Goal: Information Seeking & Learning: Learn about a topic

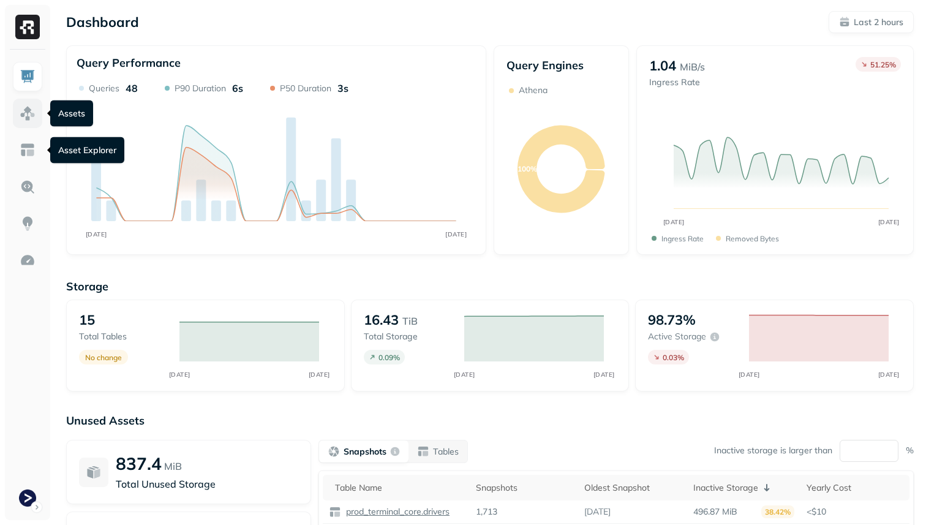
click at [31, 113] on img at bounding box center [28, 113] width 16 height 16
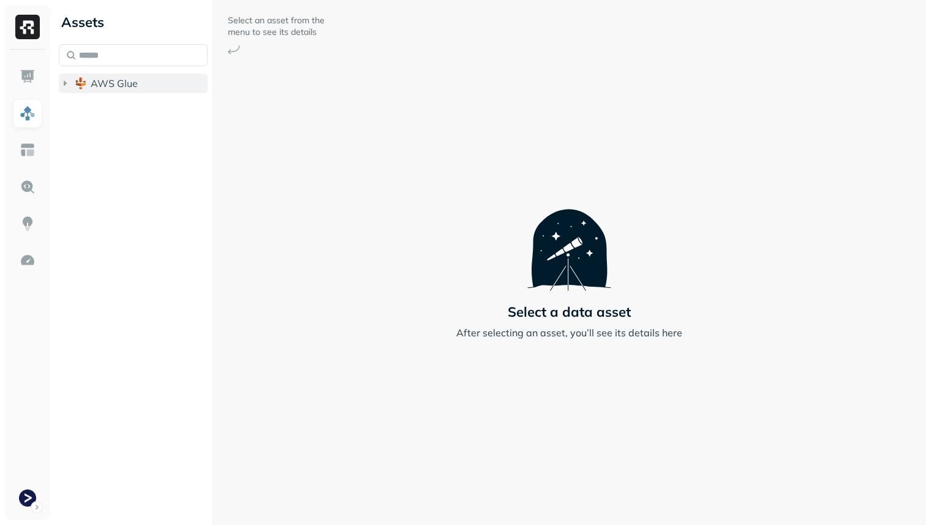
click at [103, 86] on span "AWS Glue" at bounding box center [114, 83] width 47 height 12
click at [103, 108] on span "prod_terminal_core" at bounding box center [147, 106] width 89 height 12
click at [130, 140] on li "Tables ( 13 )" at bounding box center [146, 131] width 126 height 22
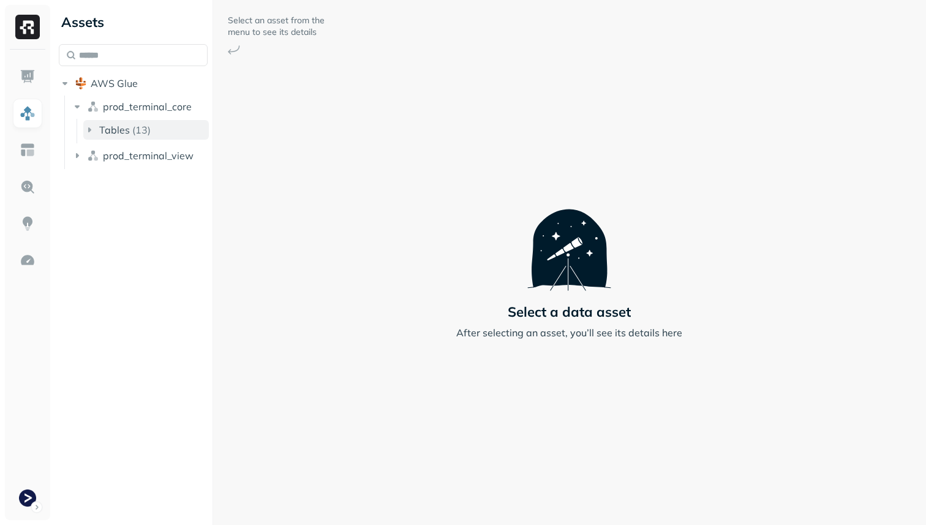
click at [132, 131] on p "( 13 )" at bounding box center [141, 130] width 18 height 12
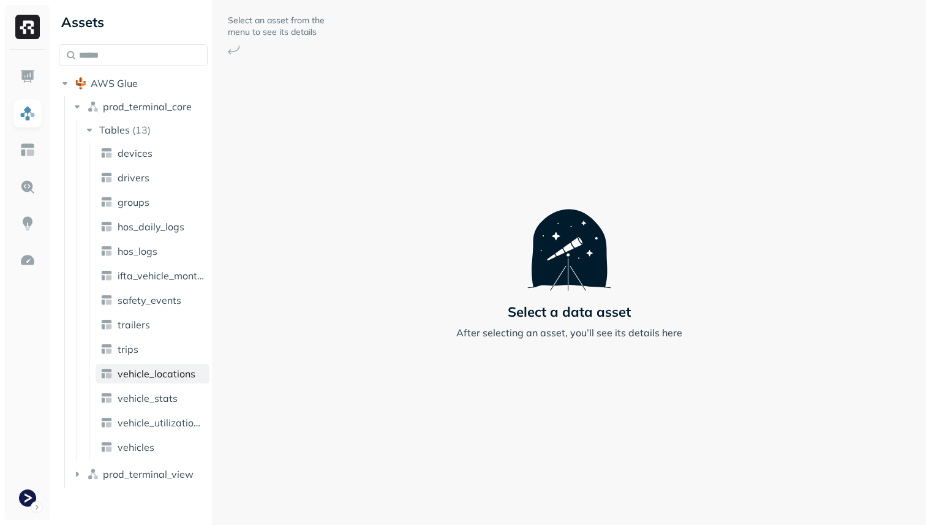
click at [178, 383] on link "vehicle_locations" at bounding box center [153, 374] width 114 height 20
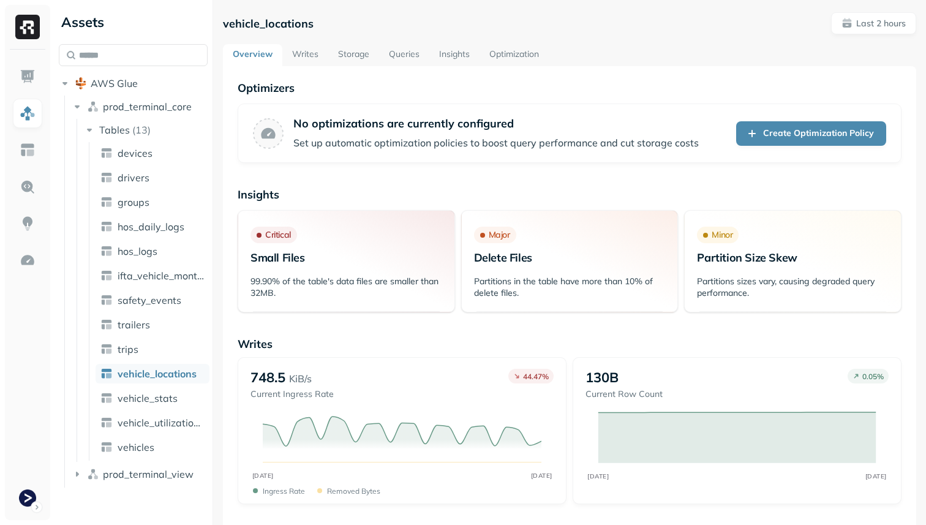
click at [361, 56] on link "Storage" at bounding box center [353, 55] width 51 height 22
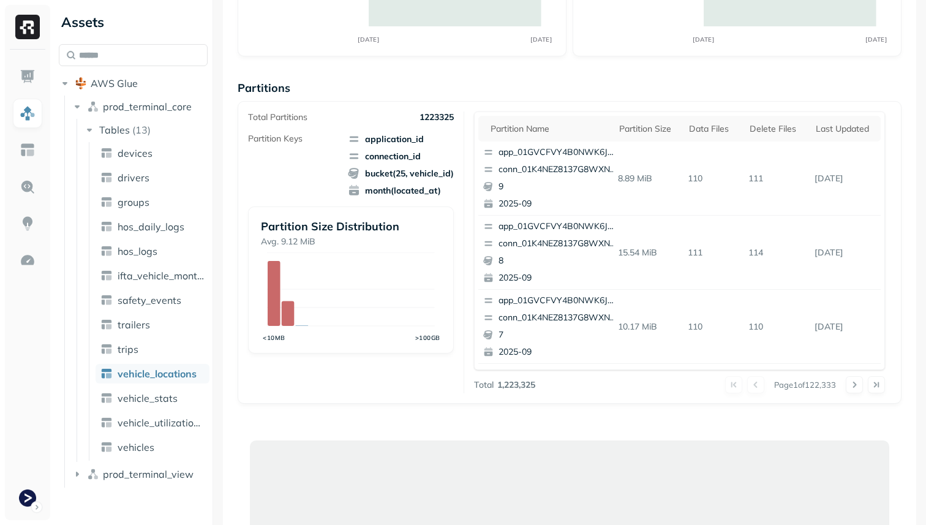
scroll to position [174, 0]
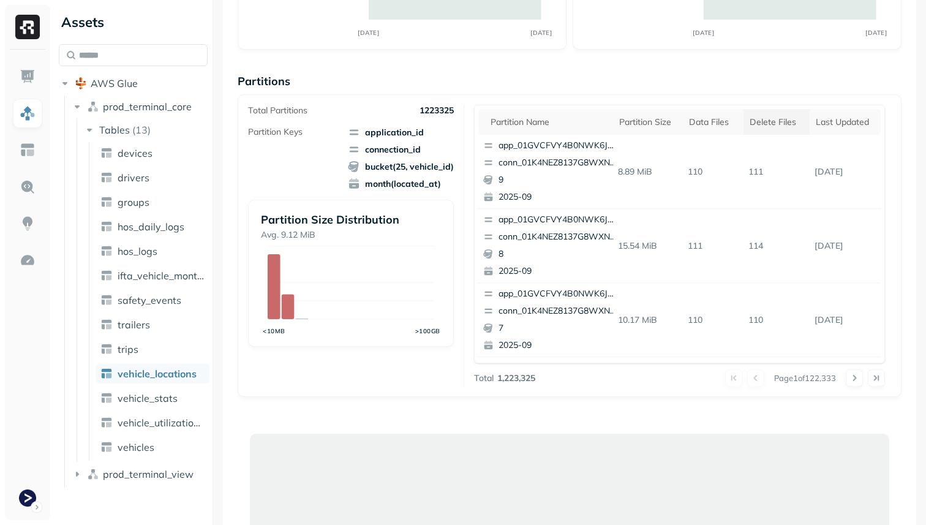
click at [769, 120] on div "Delete Files" at bounding box center [777, 122] width 54 height 12
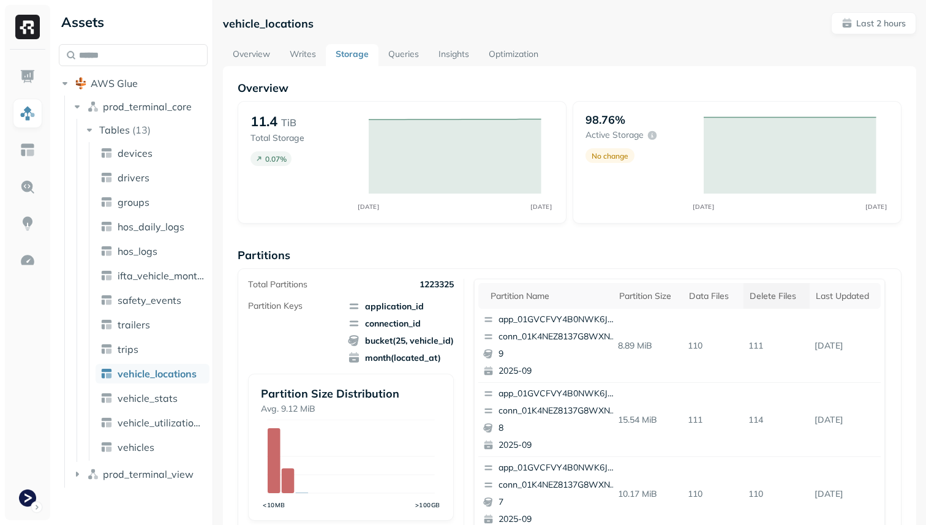
click at [784, 300] on div "Delete Files" at bounding box center [777, 296] width 54 height 12
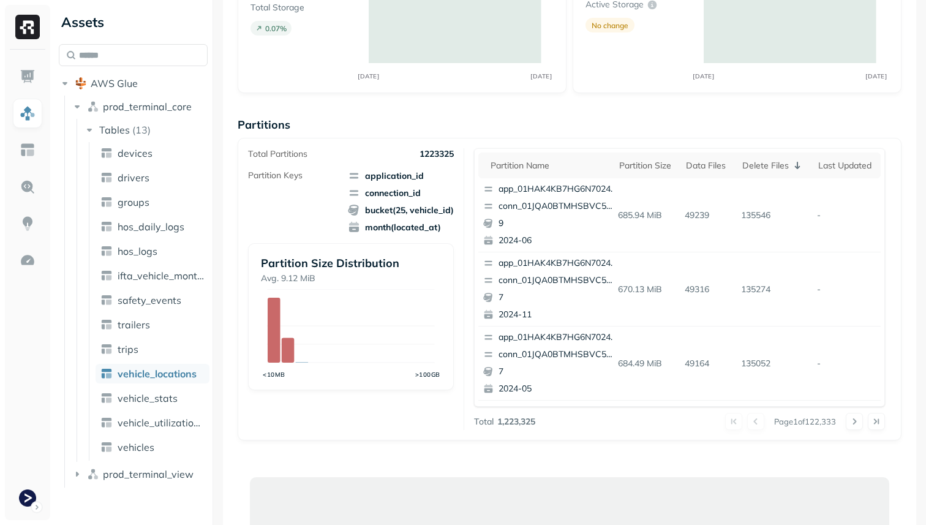
scroll to position [135, 0]
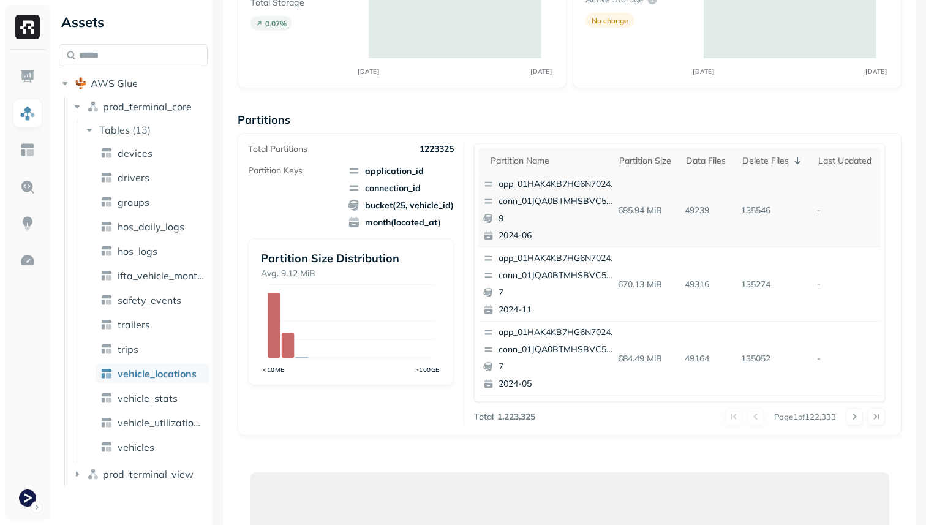
click at [591, 230] on p "2024-06" at bounding box center [557, 236] width 119 height 12
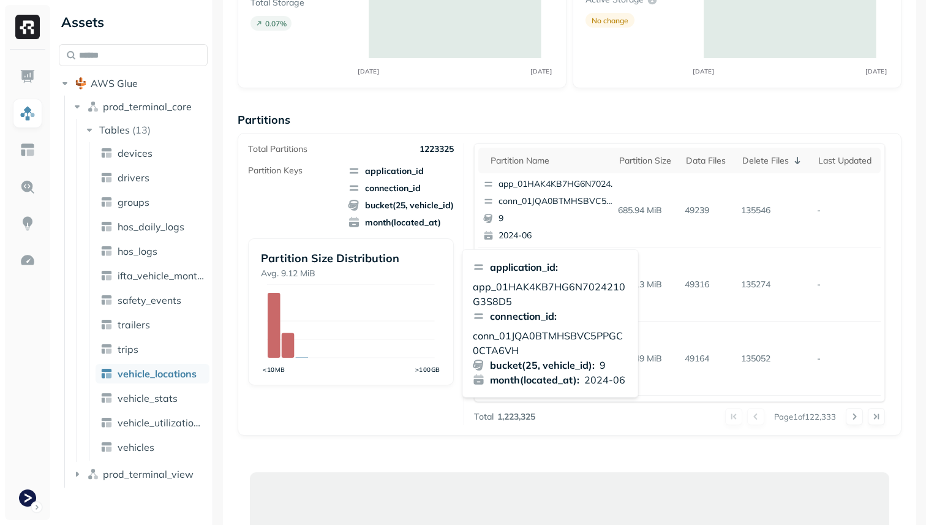
click at [530, 334] on p "conn_01JQA0BTMHSBVC5PPGC0CTA6VH" at bounding box center [551, 342] width 156 height 29
copy p "conn_01JQA0BTMHSBVC5PPGC0CTA6VH"
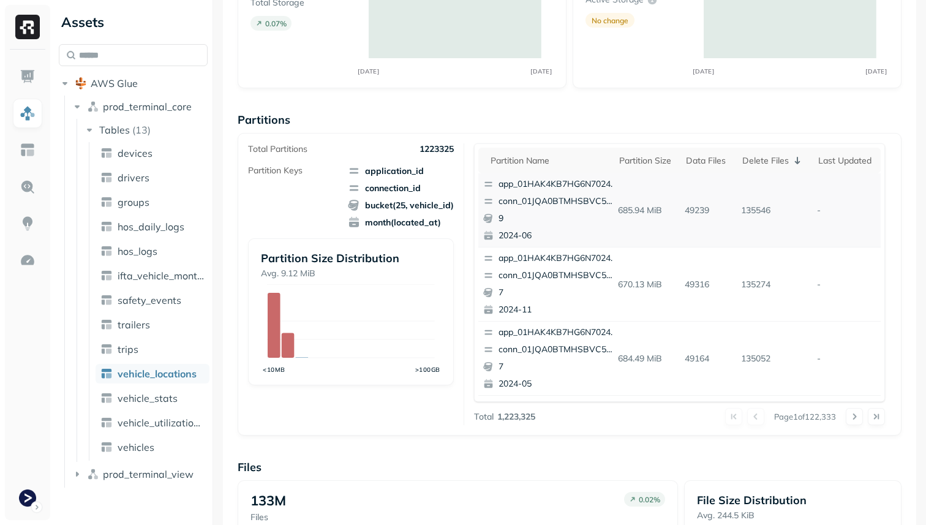
click at [549, 198] on p "conn_01JQA0BTMHSBVC5PPGC0CTA6VH" at bounding box center [557, 201] width 119 height 12
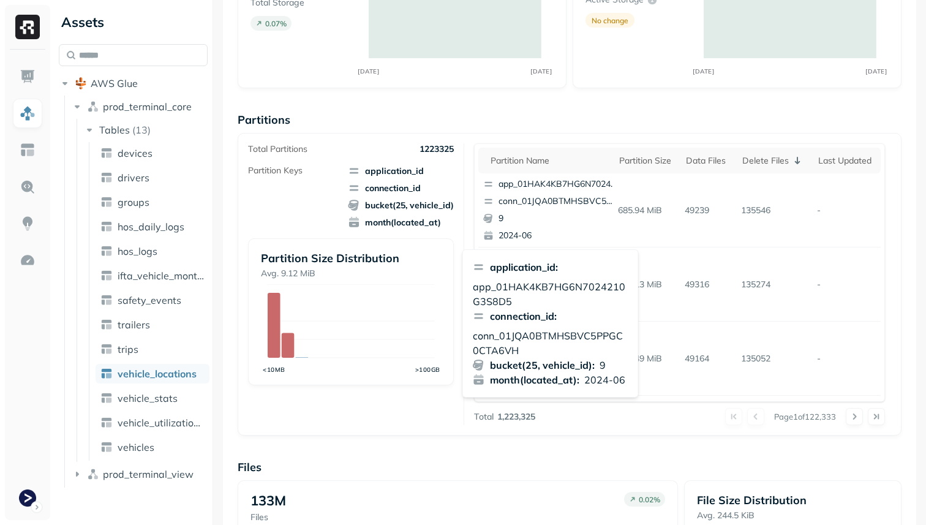
click at [517, 336] on p "conn_01JQA0BTMHSBVC5PPGC0CTA6VH" at bounding box center [551, 342] width 156 height 29
copy p "conn_01JQA0BTMHSBVC5PPGC0CTA6VH"
click at [852, 416] on button at bounding box center [854, 416] width 17 height 17
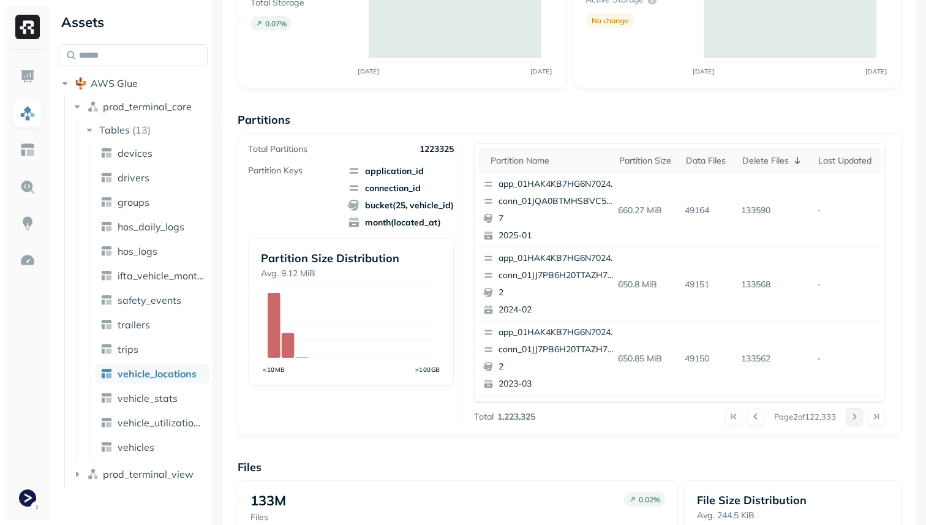
click at [852, 416] on button at bounding box center [854, 416] width 17 height 17
click at [852, 416] on div at bounding box center [865, 416] width 39 height 17
click at [852, 416] on button at bounding box center [854, 416] width 17 height 17
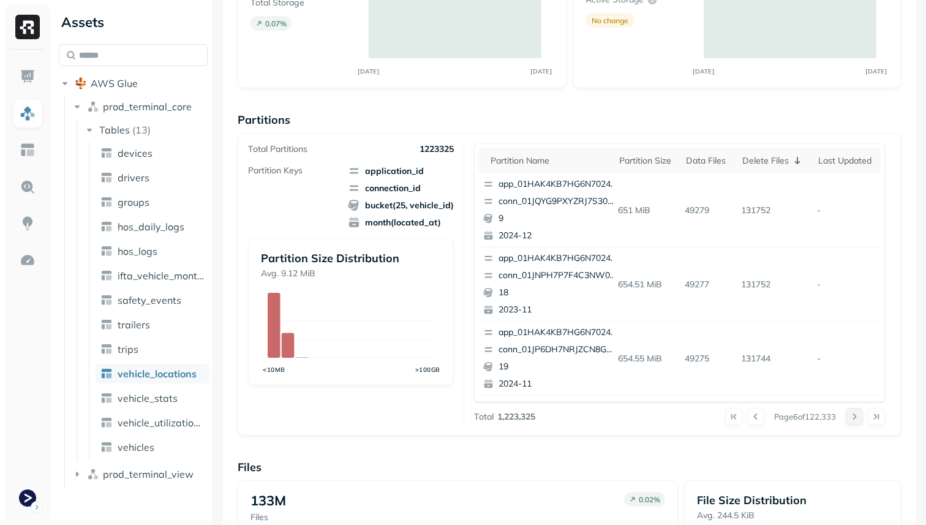
click at [852, 416] on div at bounding box center [865, 416] width 39 height 17
click at [852, 416] on button at bounding box center [854, 416] width 17 height 17
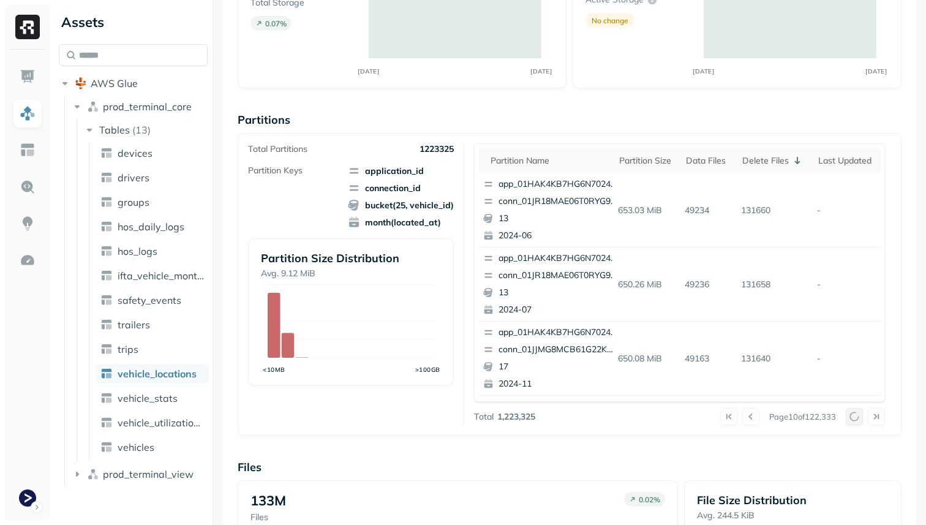
click at [852, 416] on button at bounding box center [854, 416] width 17 height 17
click at [852, 416] on div at bounding box center [865, 416] width 39 height 17
click at [852, 416] on button at bounding box center [854, 416] width 17 height 17
click at [852, 416] on div at bounding box center [865, 416] width 39 height 17
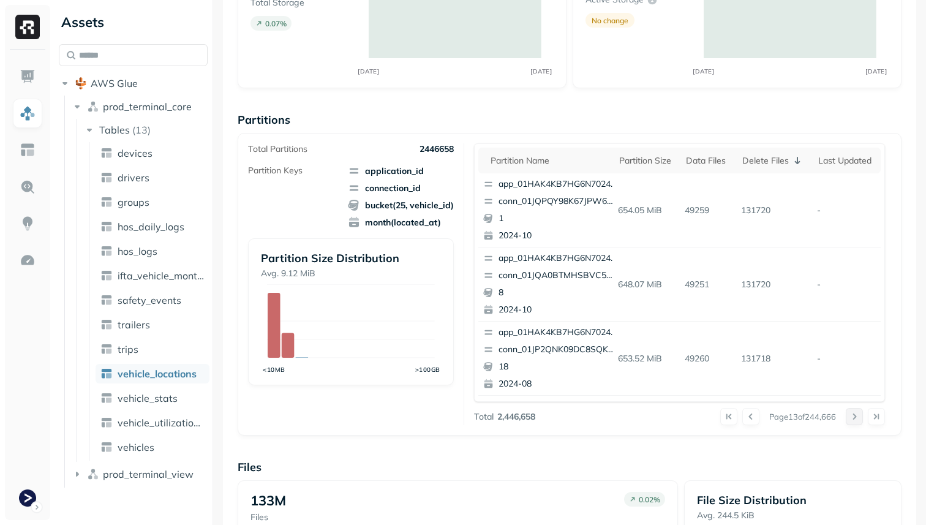
click at [852, 416] on button at bounding box center [854, 416] width 17 height 17
click at [852, 416] on div at bounding box center [865, 416] width 39 height 17
click at [852, 416] on button at bounding box center [854, 416] width 17 height 17
click at [852, 416] on div at bounding box center [865, 416] width 39 height 17
click at [852, 416] on button at bounding box center [854, 416] width 17 height 17
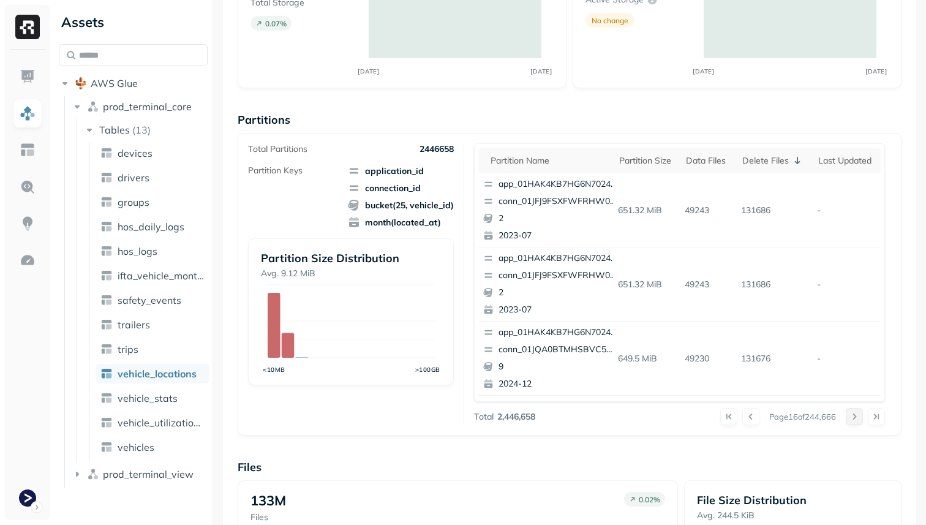
click at [852, 416] on div at bounding box center [865, 416] width 39 height 17
click at [852, 416] on button at bounding box center [854, 416] width 17 height 17
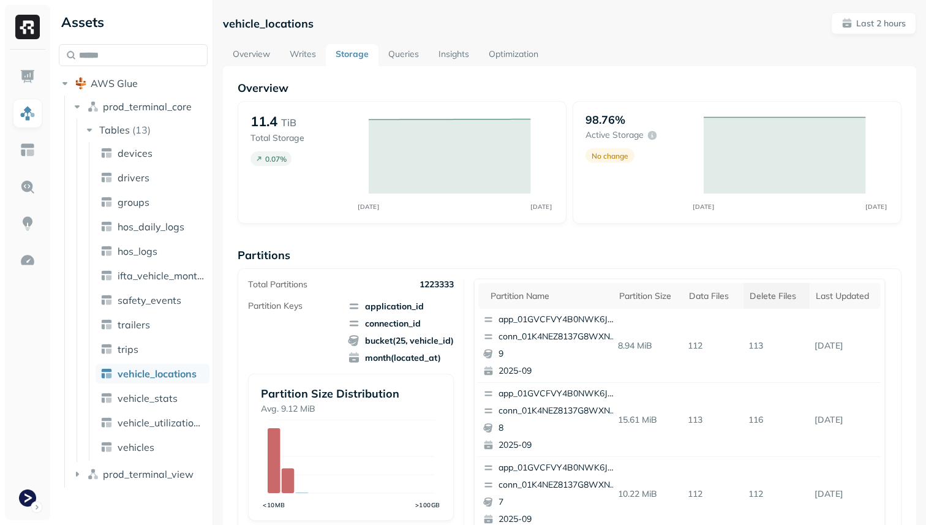
click at [767, 294] on div "Delete Files" at bounding box center [777, 296] width 54 height 12
click at [585, 332] on p "conn_01JQA0BTMHSBVC5PPGC0CTA6VH" at bounding box center [557, 337] width 119 height 12
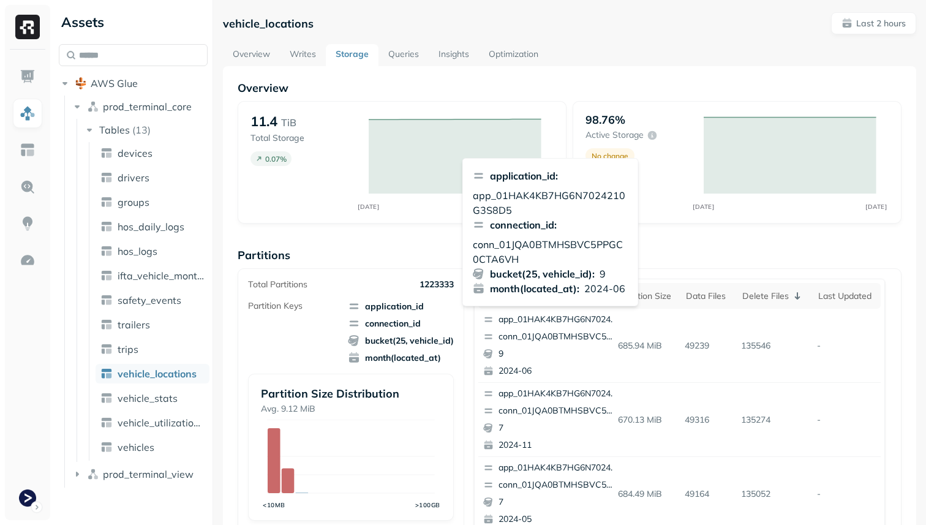
click at [533, 242] on p "conn_01JQA0BTMHSBVC5PPGC0CTA6VH" at bounding box center [551, 251] width 156 height 29
copy p "conn_01JQA0BTMHSBVC5PPGC0CTA6VH"
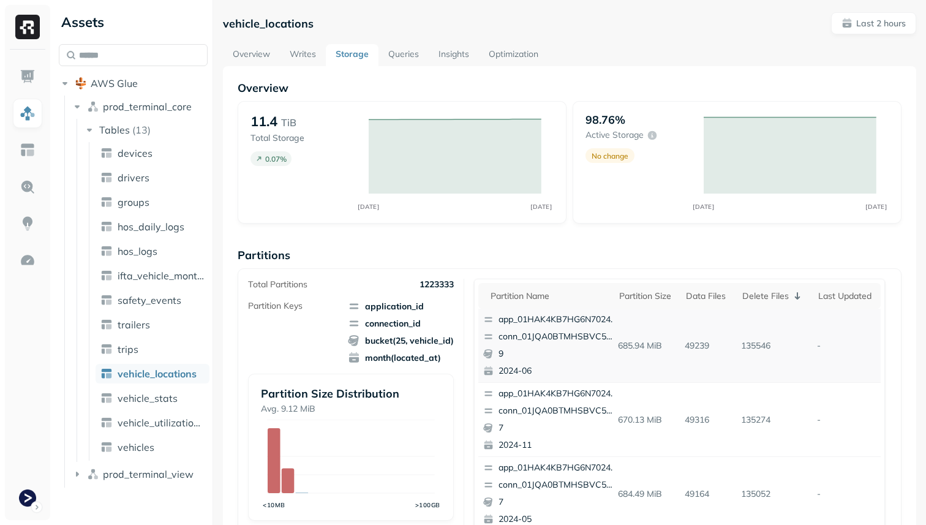
click at [587, 333] on p "conn_01JQA0BTMHSBVC5PPGC0CTA6VH" at bounding box center [557, 337] width 119 height 12
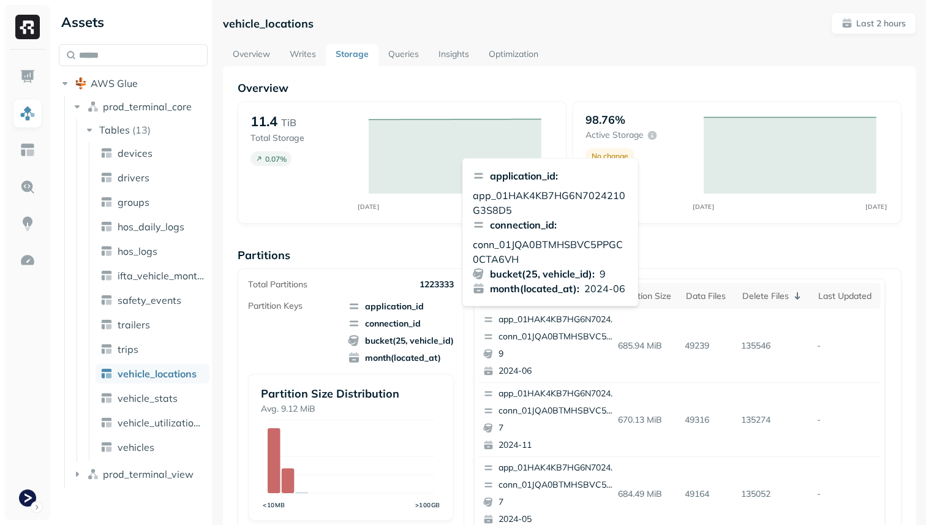
click at [530, 244] on p "conn_01JQA0BTMHSBVC5PPGC0CTA6VH" at bounding box center [551, 251] width 156 height 29
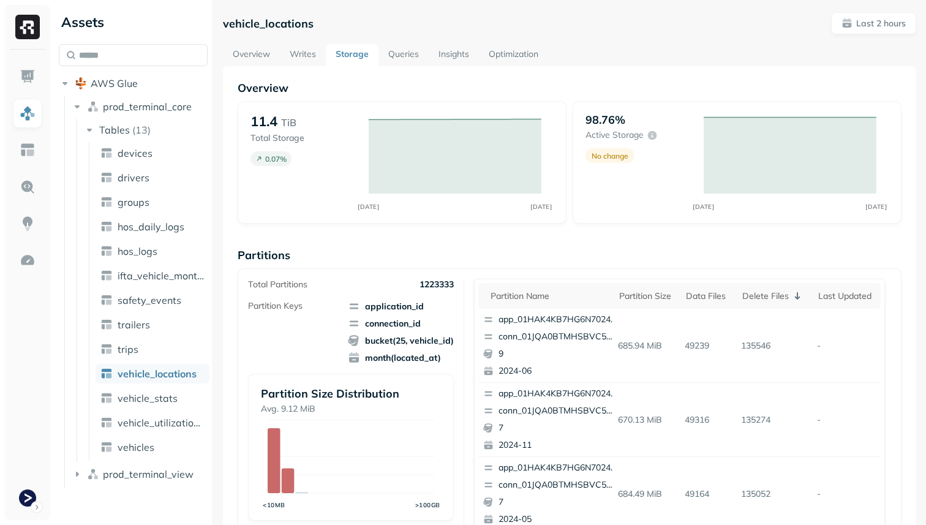
copy p "conn_01JQA0BTMHSBVC5PPGC0CTA6VH"
click at [534, 333] on p "conn_01JQA0BTMHSBVC5PPGC0CTA6VH" at bounding box center [557, 337] width 119 height 12
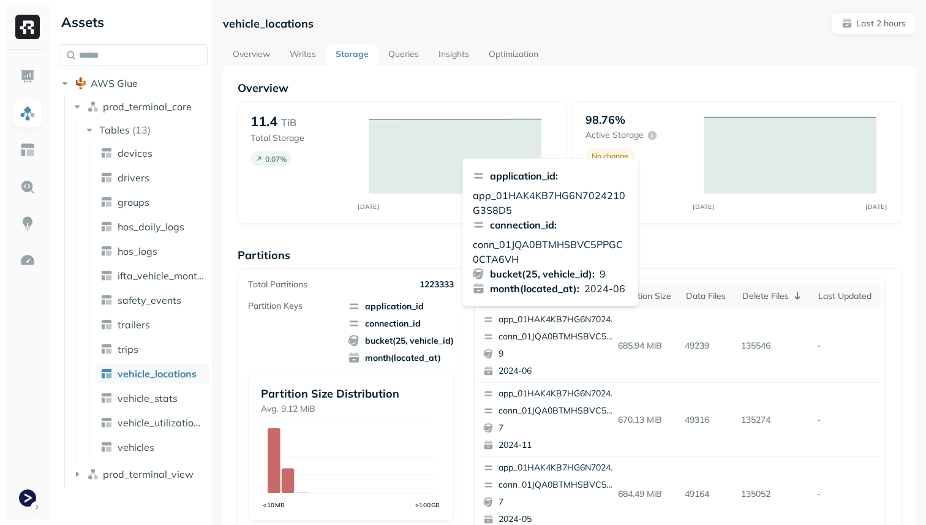
click at [542, 190] on p "app_01HAK4KB7HG6N7024210G3S8D5" at bounding box center [551, 202] width 156 height 29
copy p "app_01HAK4KB7HG6N7024210G3S8D5"
click at [525, 242] on p "conn_01JQA0BTMHSBVC5PPGC0CTA6VH" at bounding box center [551, 251] width 156 height 29
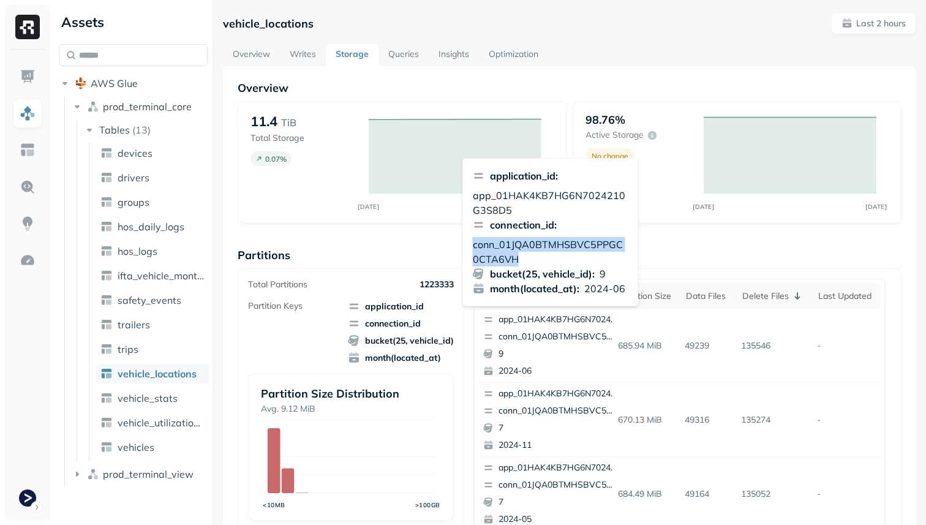
copy p "conn_01JQA0BTMHSBVC5PPGC0CTA6VH"
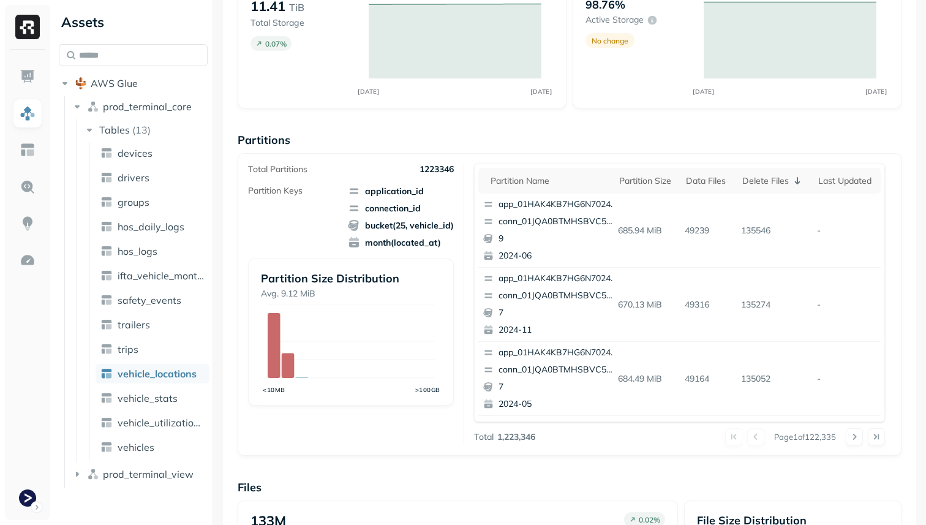
scroll to position [171, 0]
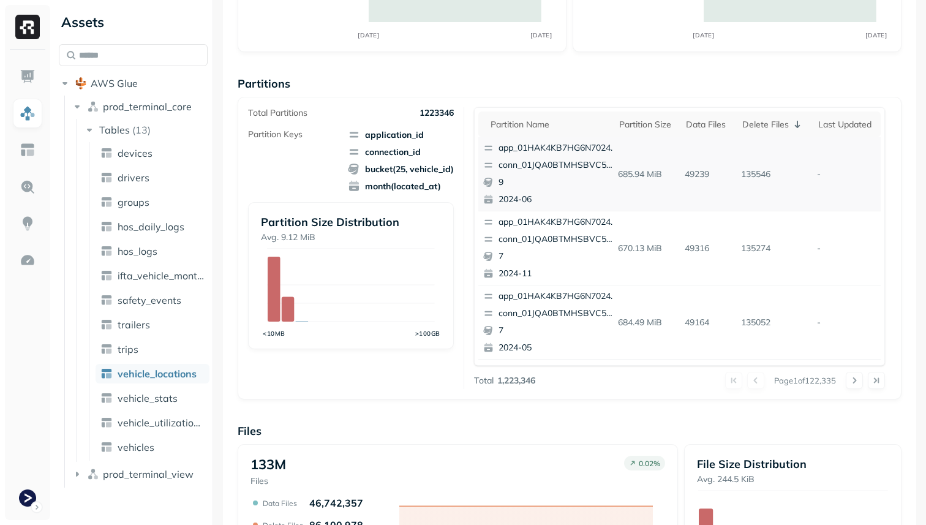
click at [558, 182] on p "9" at bounding box center [557, 182] width 119 height 12
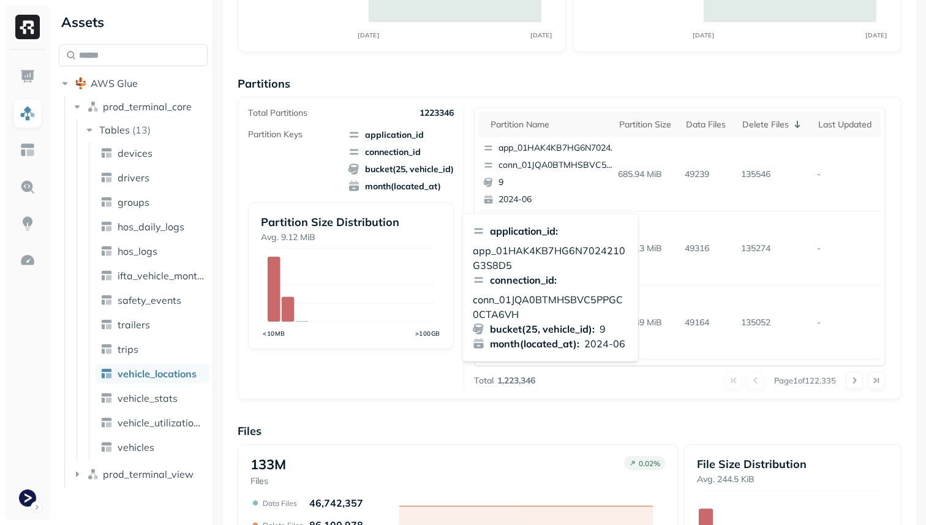
click at [535, 300] on p "conn_01JQA0BTMHSBVC5PPGC0CTA6VH" at bounding box center [551, 306] width 156 height 29
copy p "conn_01JQA0BTMHSBVC5PPGC0CTA6VH"
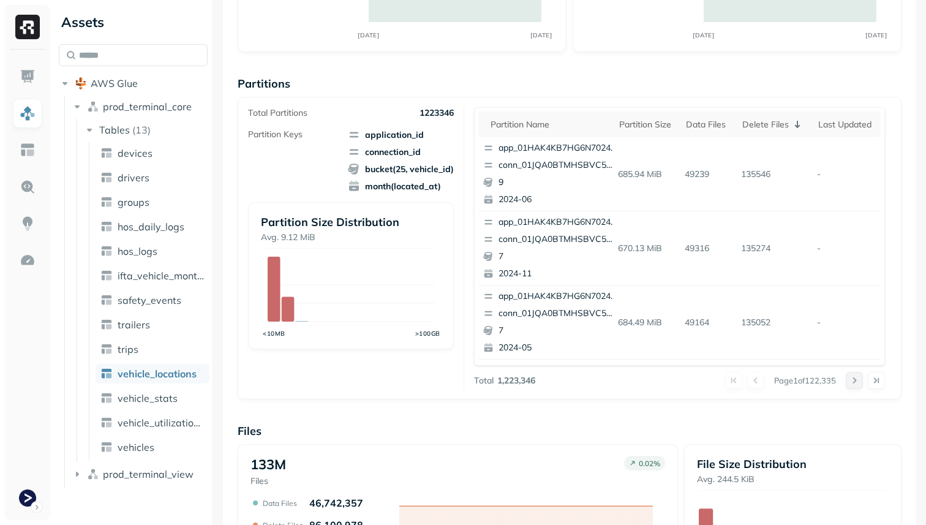
click at [851, 380] on button at bounding box center [854, 380] width 17 height 17
click at [571, 170] on p "conn_01JSKVPZS20YDJY4D40EBW67YB" at bounding box center [557, 165] width 119 height 12
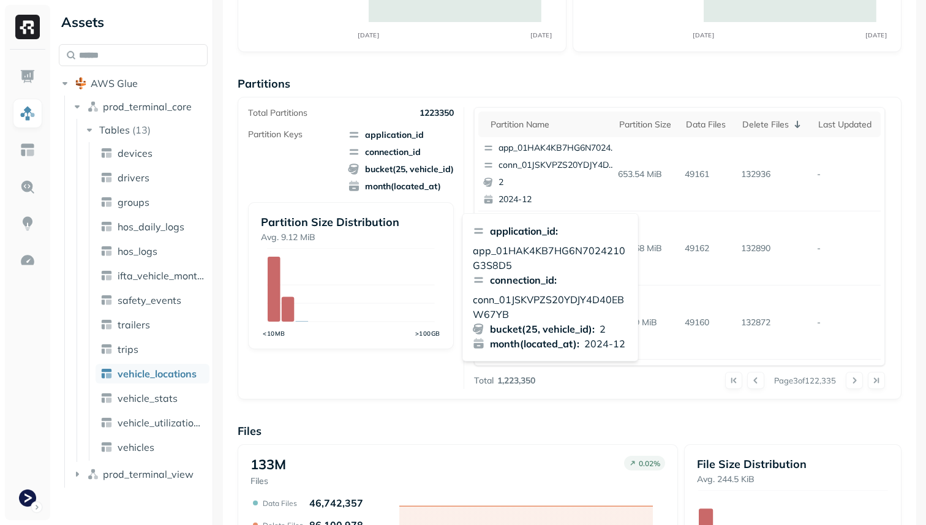
click at [552, 302] on p "conn_01JSKVPZS20YDJY4D40EBW67YB" at bounding box center [551, 306] width 156 height 29
copy p "conn_01JSKVPZS20YDJY4D40EBW67YB"
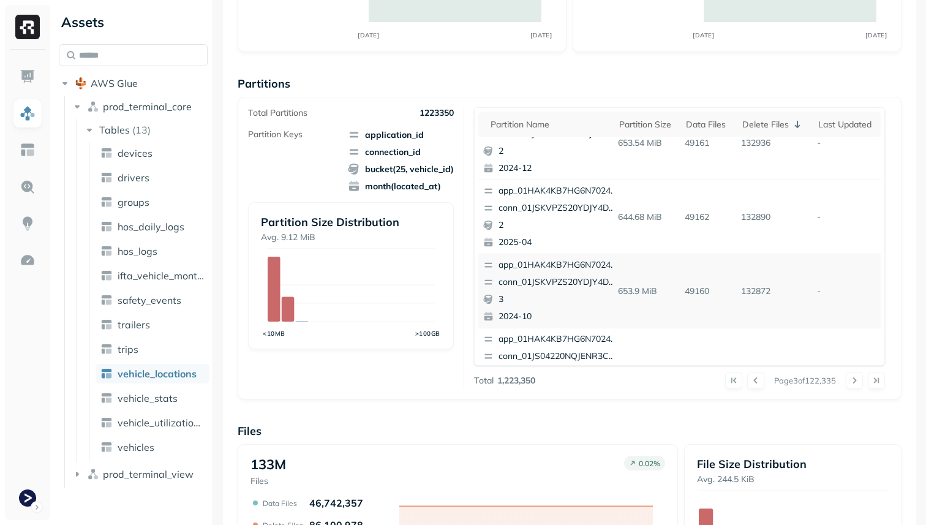
scroll to position [40, 0]
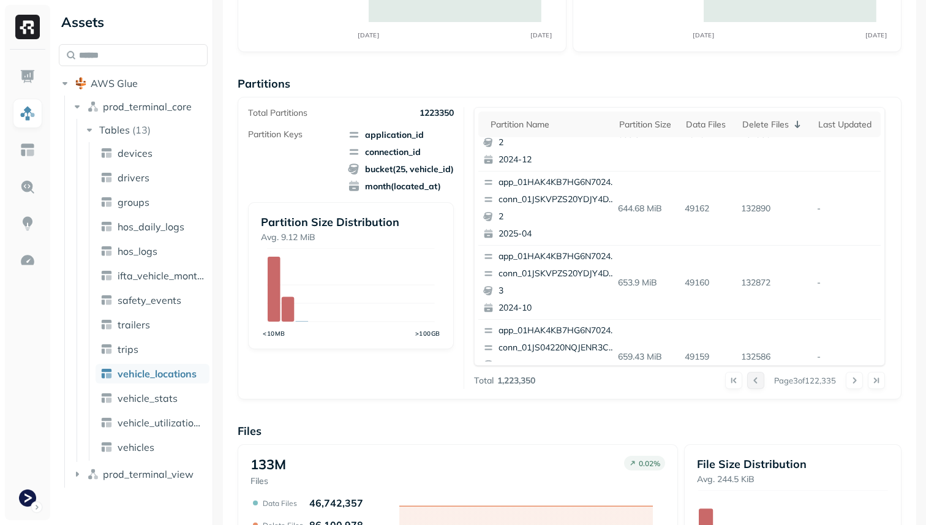
click at [751, 378] on button at bounding box center [755, 380] width 17 height 17
drag, startPoint x: 756, startPoint y: 206, endPoint x: 776, endPoint y: 206, distance: 19.6
click at [776, 206] on p "135274" at bounding box center [774, 208] width 77 height 21
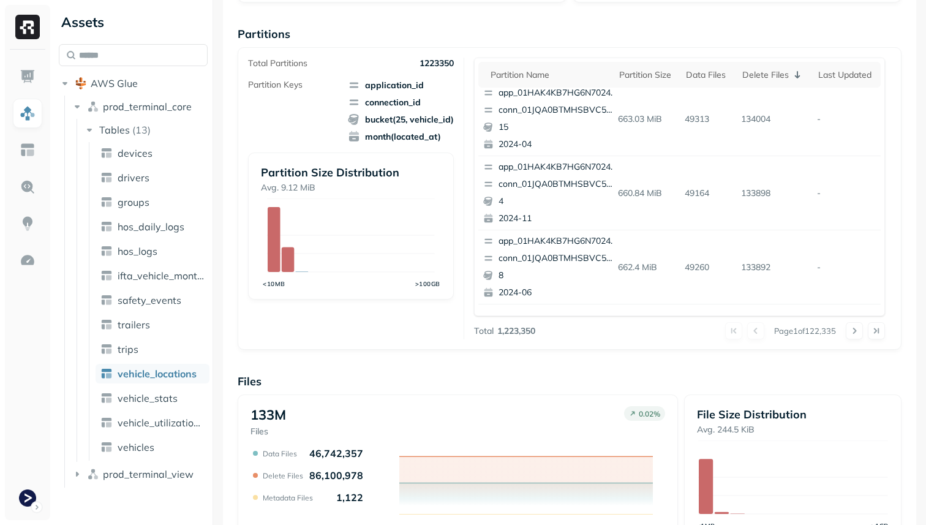
scroll to position [454, 0]
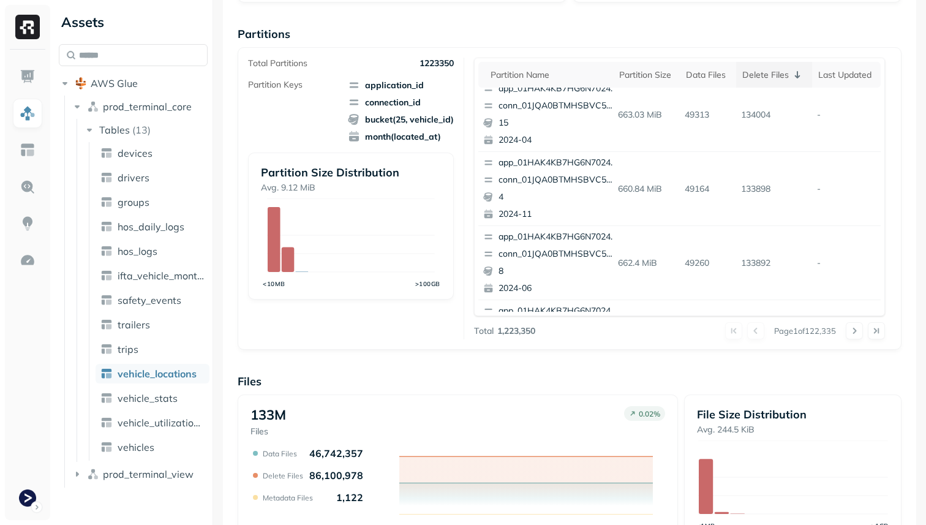
click at [773, 80] on div "Delete Files" at bounding box center [774, 74] width 64 height 15
click at [773, 80] on div "Delete Files" at bounding box center [777, 75] width 54 height 12
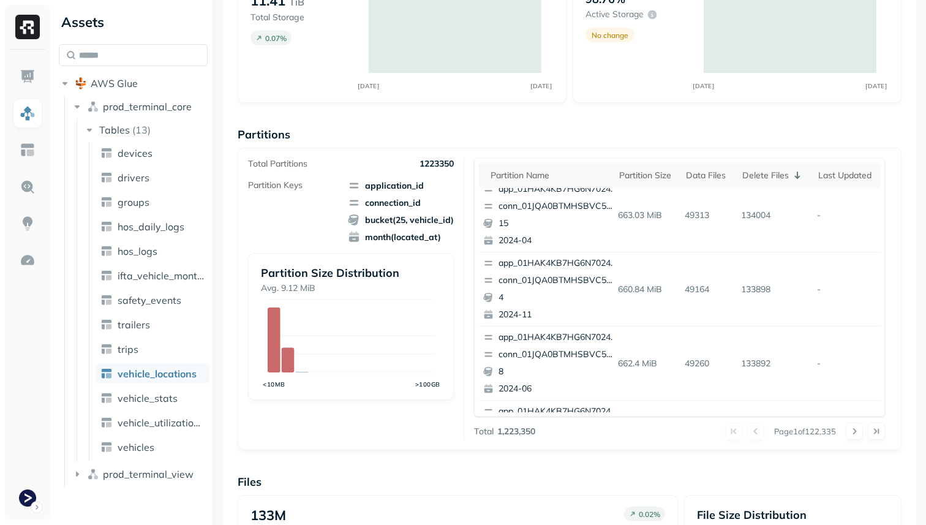
scroll to position [256, 0]
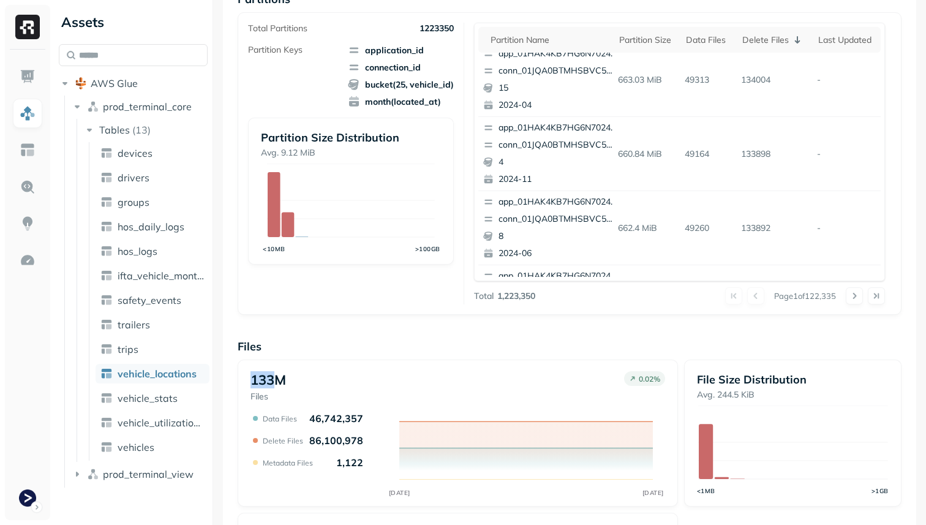
drag, startPoint x: 275, startPoint y: 380, endPoint x: 248, endPoint y: 376, distance: 27.3
click at [248, 376] on div "133M Files 0.02 % SEP 08 SEP 08 Data Files 46,742,357 Delete Files 86,100,978 M…" at bounding box center [458, 432] width 440 height 147
click at [454, 306] on div "Total Partitions 1223350 Partition Keys application_id connection_id bucket(25,…" at bounding box center [570, 163] width 664 height 303
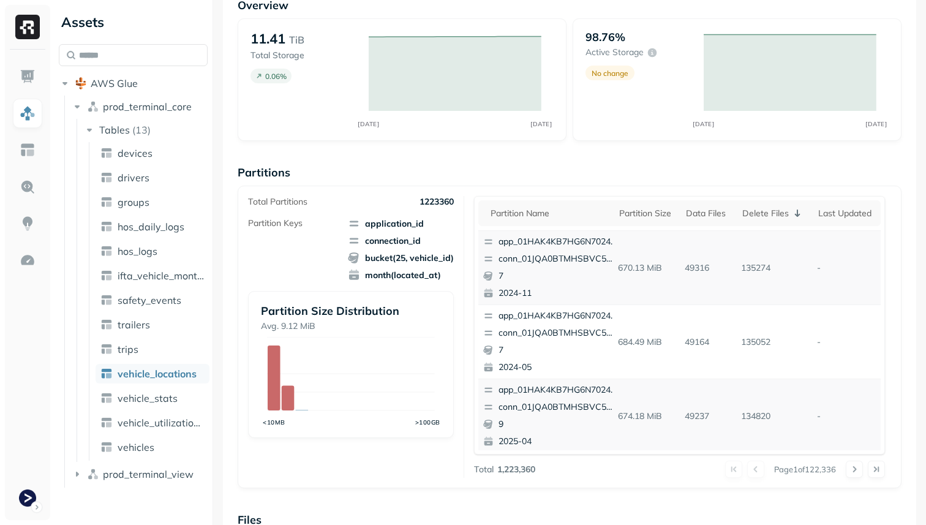
scroll to position [73, 0]
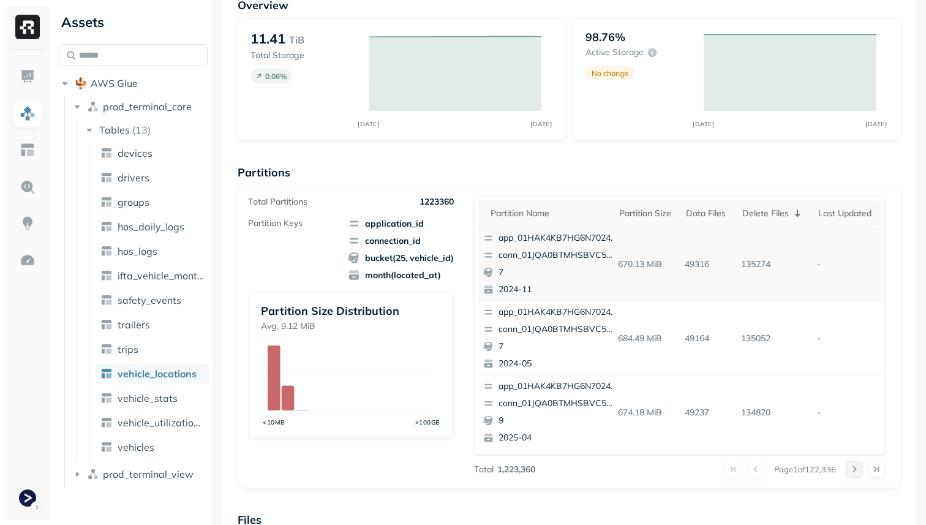
click at [856, 467] on button at bounding box center [854, 469] width 17 height 17
click at [856, 467] on div at bounding box center [865, 469] width 39 height 17
click at [856, 467] on button at bounding box center [854, 469] width 17 height 17
click at [856, 467] on div at bounding box center [865, 469] width 39 height 17
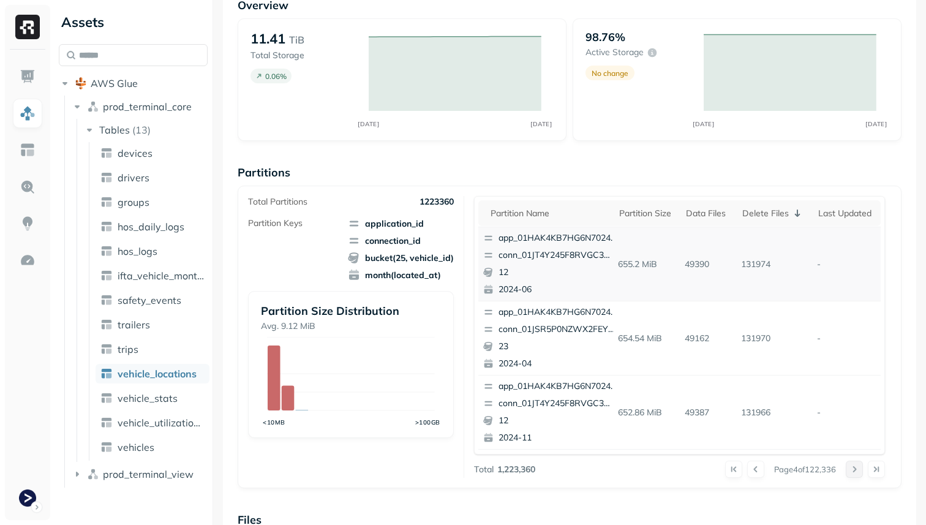
click at [856, 467] on button at bounding box center [854, 469] width 17 height 17
click at [856, 467] on div at bounding box center [865, 469] width 39 height 17
click at [856, 467] on button at bounding box center [854, 469] width 17 height 17
click at [856, 467] on div at bounding box center [865, 469] width 39 height 17
click at [856, 467] on button at bounding box center [854, 469] width 17 height 17
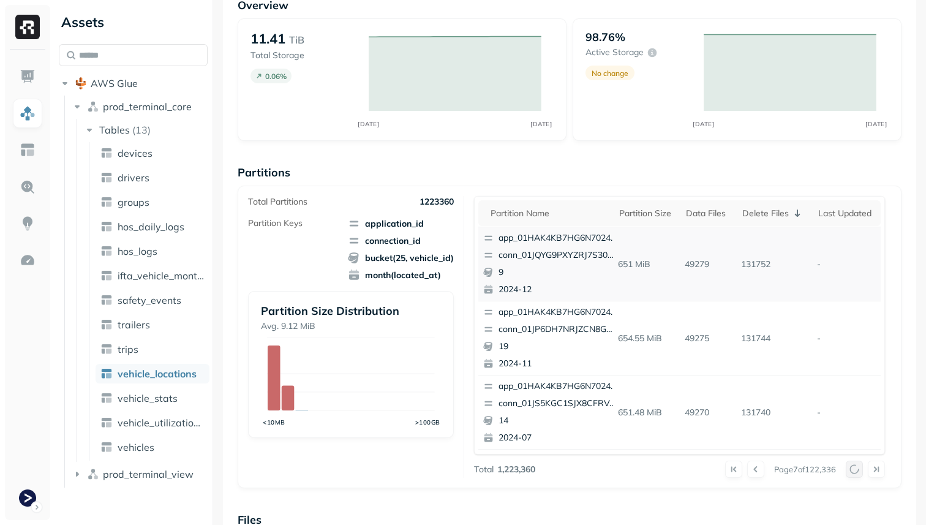
click at [856, 467] on div at bounding box center [865, 469] width 39 height 17
click at [856, 467] on button at bounding box center [854, 469] width 17 height 17
click at [856, 467] on div at bounding box center [865, 469] width 39 height 17
click at [856, 467] on button at bounding box center [854, 469] width 17 height 17
click at [856, 467] on div at bounding box center [865, 469] width 39 height 17
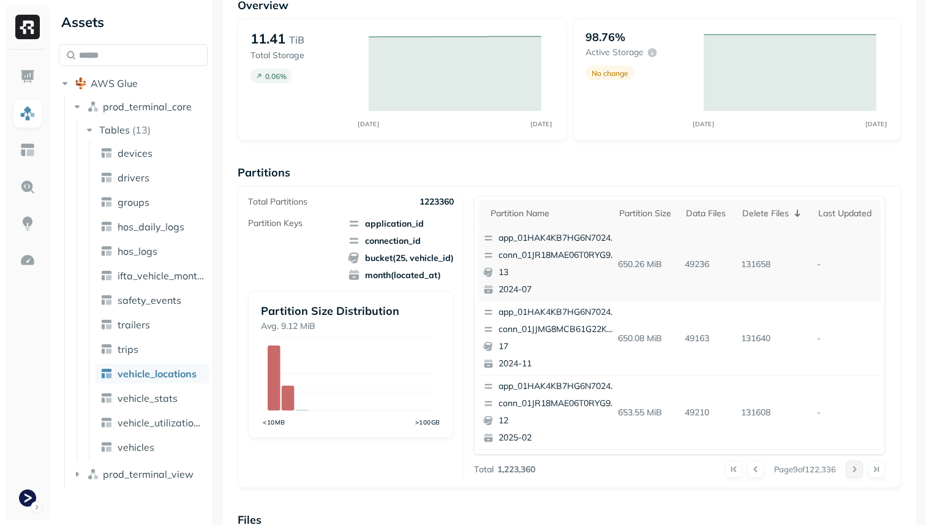
click at [856, 467] on button at bounding box center [854, 469] width 17 height 17
click at [856, 467] on div at bounding box center [865, 469] width 39 height 17
click at [856, 467] on button at bounding box center [854, 469] width 17 height 17
click at [856, 467] on div at bounding box center [865, 469] width 39 height 17
click at [856, 467] on button at bounding box center [854, 469] width 17 height 17
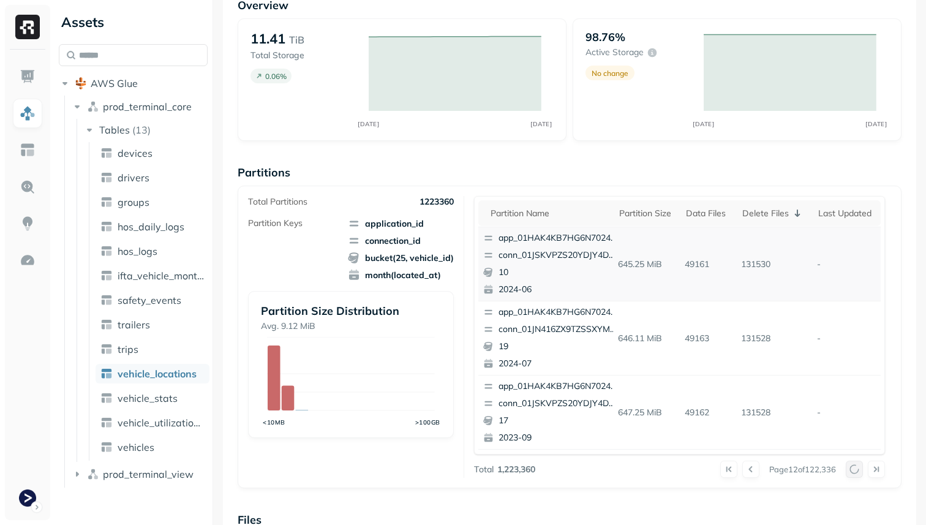
click at [856, 467] on div at bounding box center [865, 469] width 39 height 17
click at [856, 467] on button at bounding box center [854, 469] width 17 height 17
click at [856, 467] on div at bounding box center [865, 469] width 39 height 17
click at [856, 467] on button at bounding box center [854, 469] width 17 height 17
click at [856, 467] on div at bounding box center [865, 469] width 39 height 17
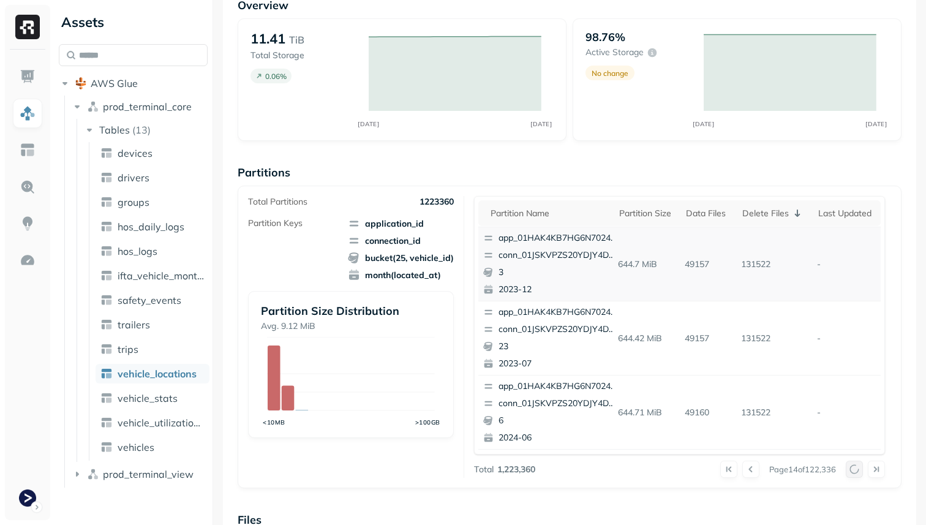
click at [856, 467] on button at bounding box center [854, 469] width 17 height 17
click at [856, 467] on div at bounding box center [865, 469] width 39 height 17
click at [856, 467] on button at bounding box center [854, 469] width 17 height 17
click at [856, 467] on div at bounding box center [865, 469] width 39 height 17
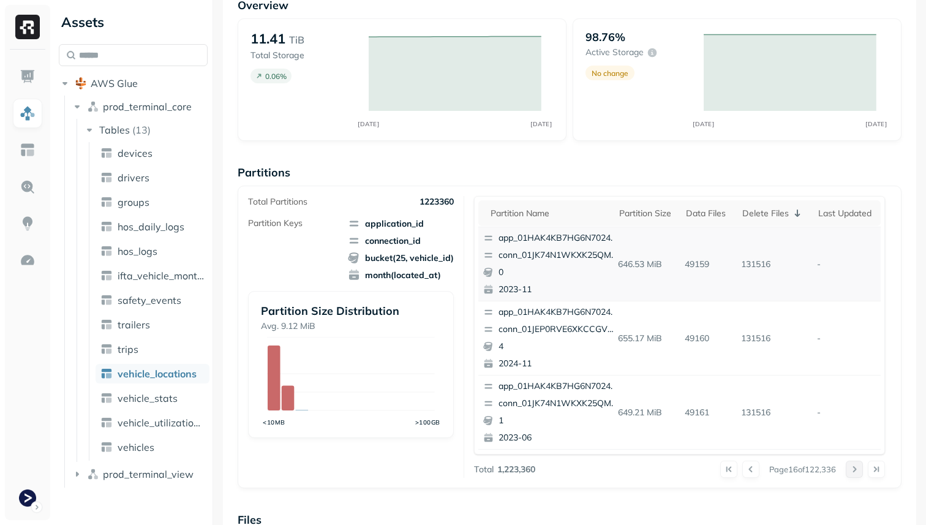
click at [856, 467] on button at bounding box center [854, 469] width 17 height 17
click at [856, 467] on div at bounding box center [865, 469] width 39 height 17
click at [856, 467] on button at bounding box center [854, 469] width 17 height 17
click at [856, 467] on div at bounding box center [865, 469] width 39 height 17
click at [125, 396] on span "vehicle_stats" at bounding box center [148, 398] width 60 height 12
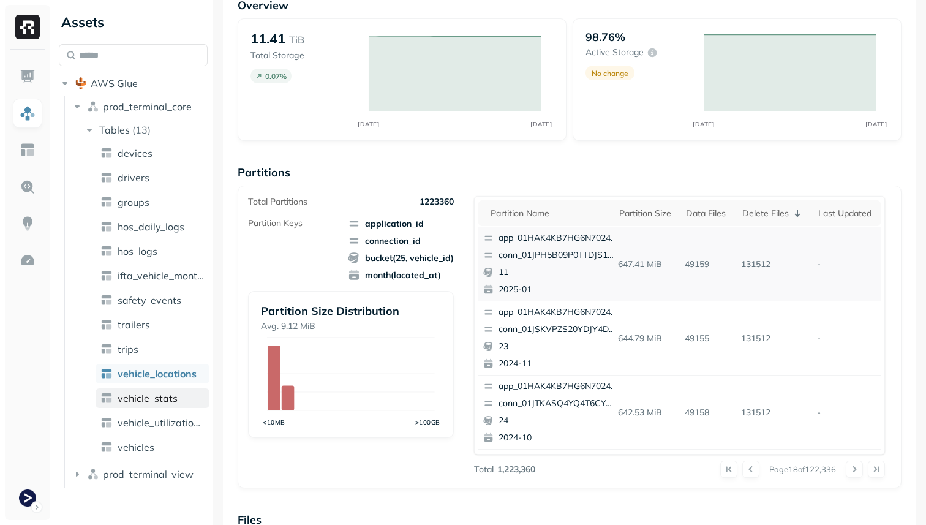
scroll to position [81, 0]
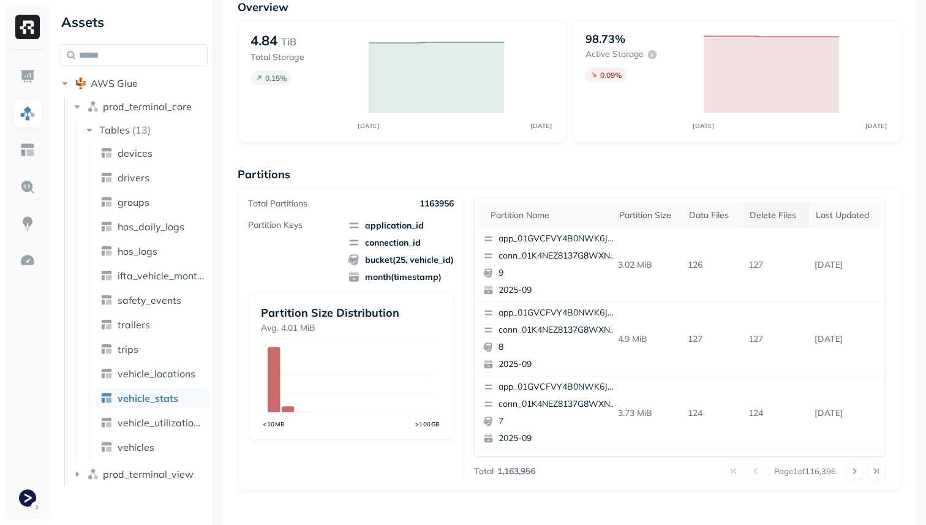
click at [782, 209] on div "Delete Files" at bounding box center [777, 215] width 54 height 12
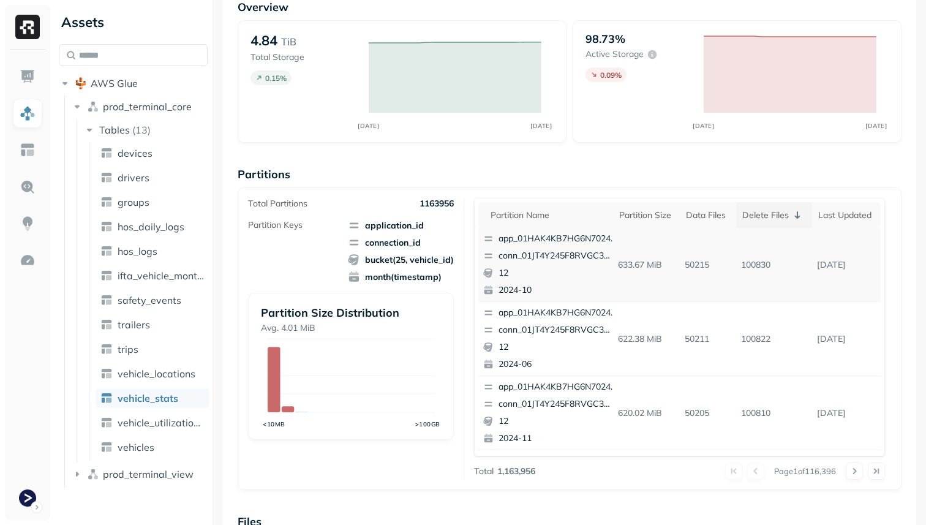
click at [748, 217] on div "Delete Files" at bounding box center [774, 215] width 64 height 15
click at [748, 217] on th "Delete Files" at bounding box center [776, 215] width 66 height 26
click at [742, 257] on p "100830" at bounding box center [774, 264] width 77 height 21
click at [566, 257] on p "conn_01JT4Y245F8RVGC3WJ980TK8T0" at bounding box center [557, 256] width 119 height 12
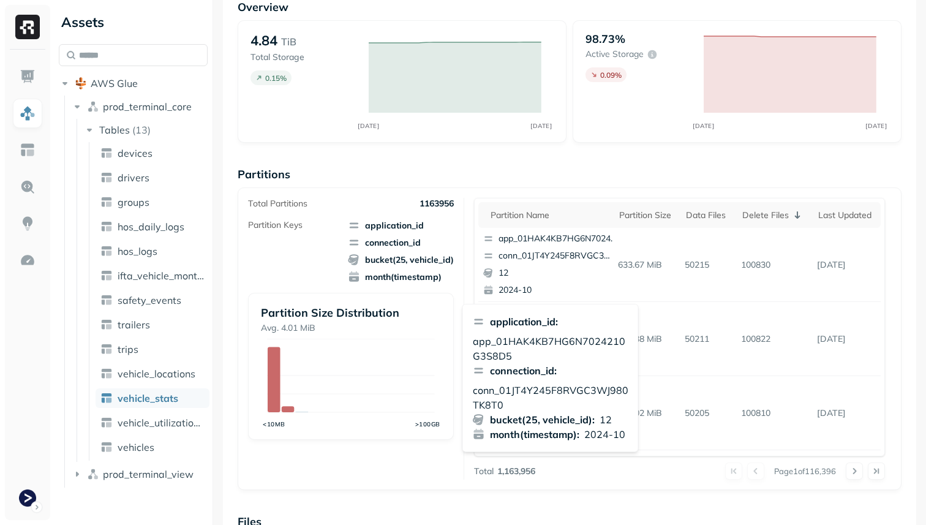
click at [528, 337] on p "app_01HAK4KB7HG6N7024210G3S8D5" at bounding box center [551, 348] width 156 height 29
copy p "app_01HAK4KB7HG6N7024210G3S8D5"
click at [515, 384] on p "conn_01JT4Y245F8RVGC3WJ980TK8T0" at bounding box center [551, 397] width 156 height 29
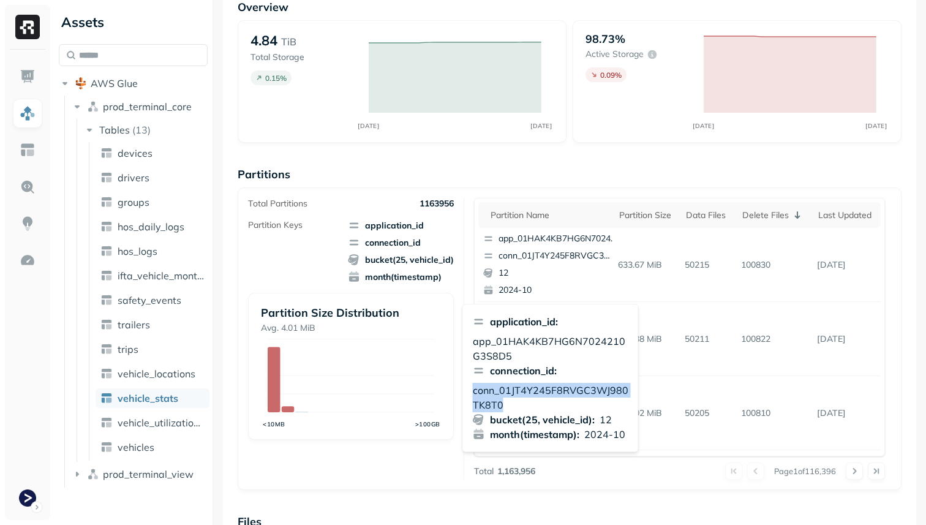
copy p "conn_01JT4Y245F8RVGC3WJ980TK8T0"
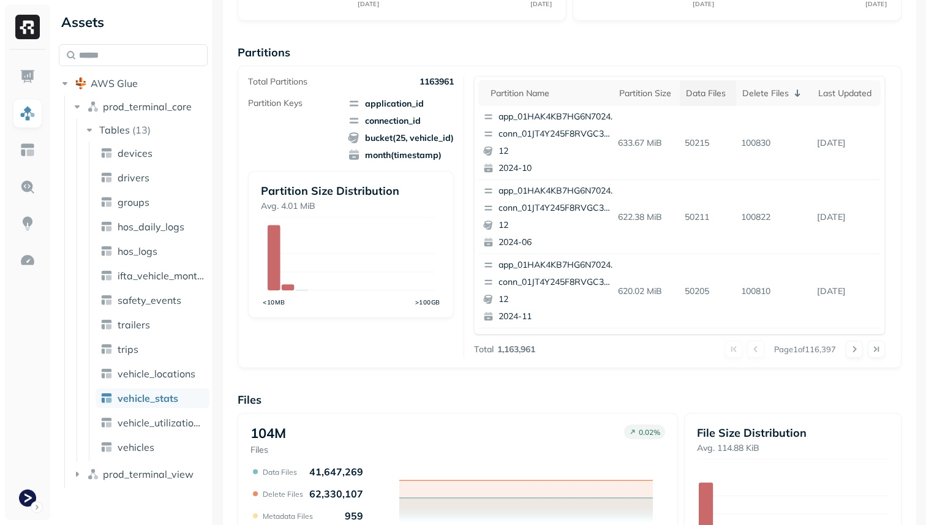
scroll to position [176, 0]
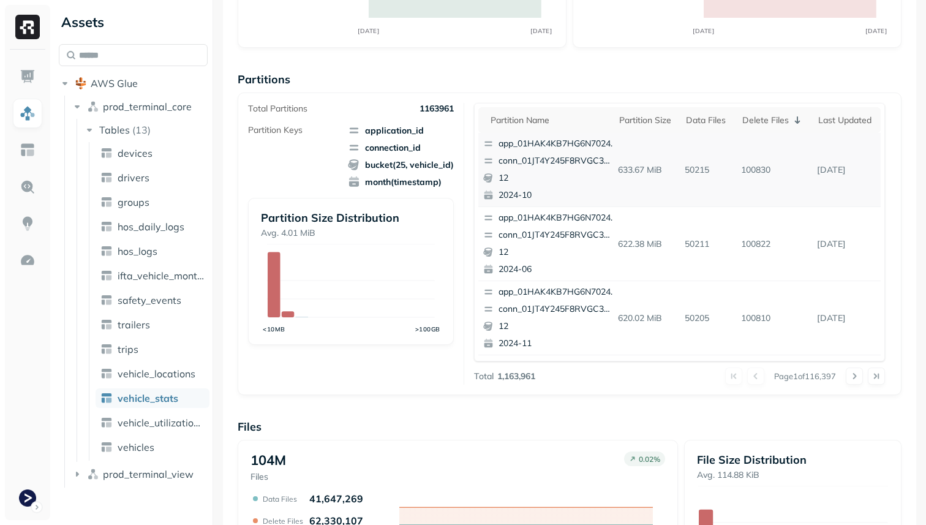
click at [683, 172] on p "50215" at bounding box center [708, 169] width 56 height 21
click at [824, 174] on p "[DATE]" at bounding box center [846, 169] width 68 height 21
click at [622, 198] on td "633.67 MiB" at bounding box center [646, 170] width 67 height 74
click at [524, 194] on p "2024-10" at bounding box center [557, 195] width 119 height 12
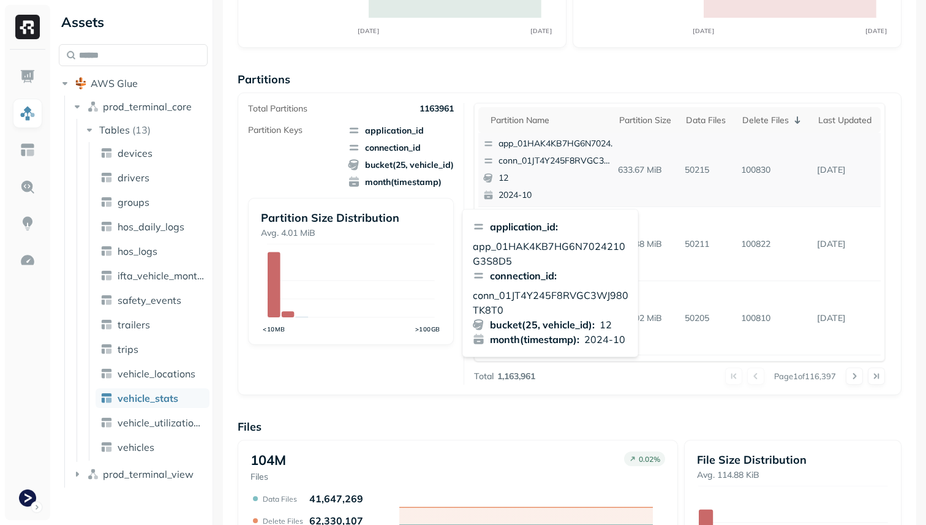
click at [524, 194] on p "2024-10" at bounding box center [557, 195] width 119 height 12
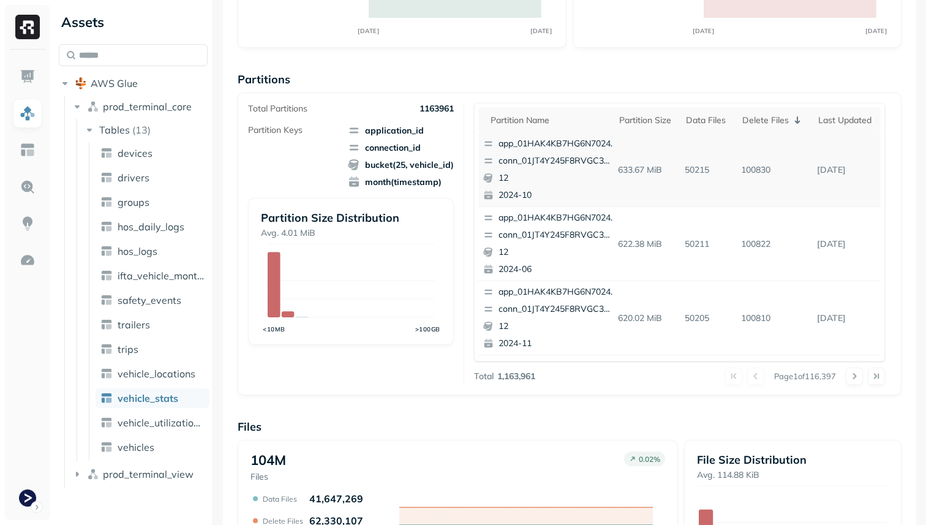
click at [524, 194] on p "2024-10" at bounding box center [557, 195] width 119 height 12
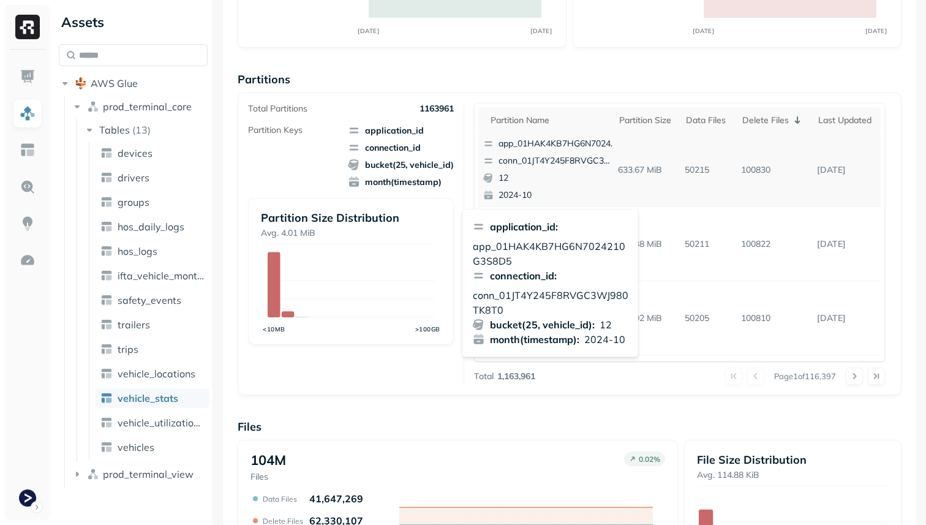
click at [524, 194] on p "2024-10" at bounding box center [557, 195] width 119 height 12
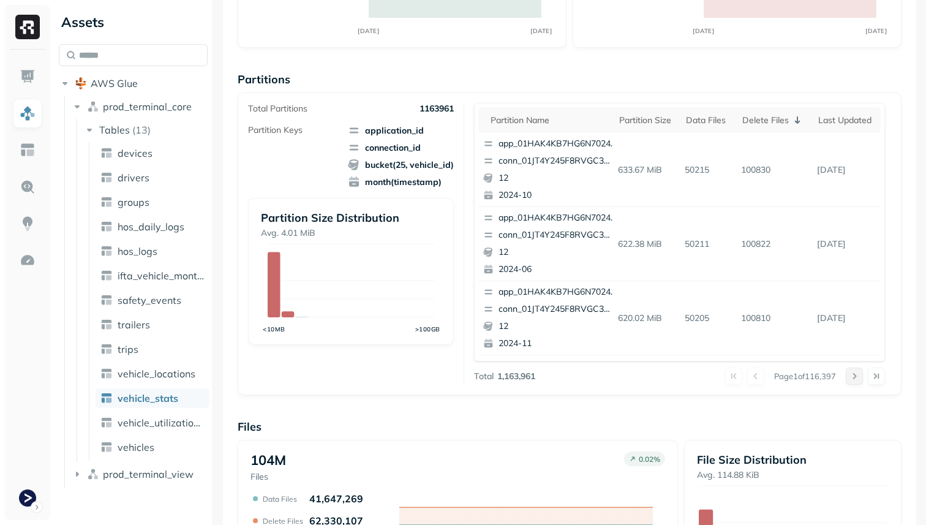
click at [853, 375] on button at bounding box center [854, 375] width 17 height 17
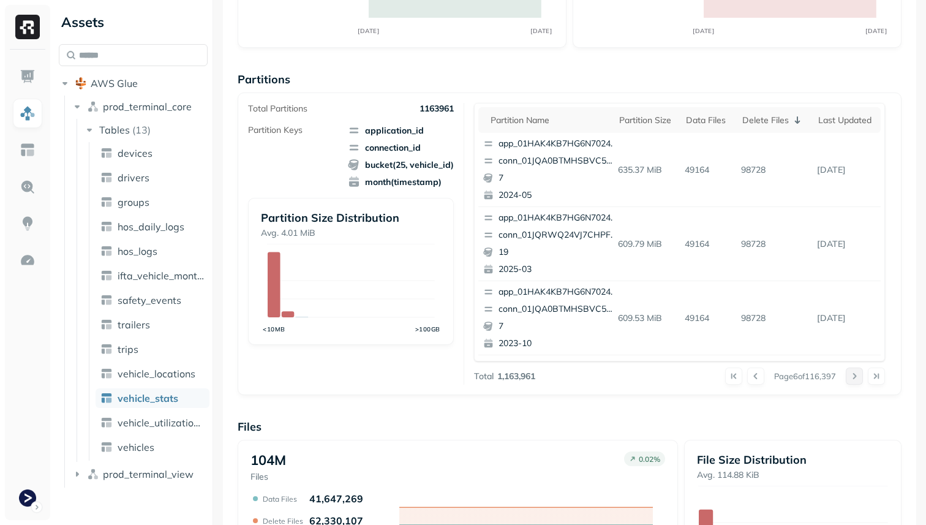
click at [853, 375] on button at bounding box center [854, 375] width 17 height 17
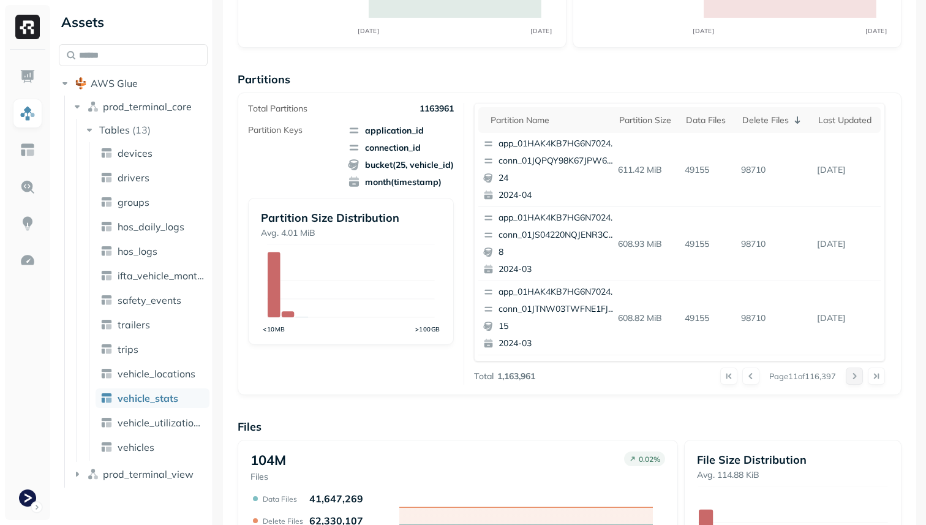
click at [853, 375] on button at bounding box center [854, 375] width 17 height 17
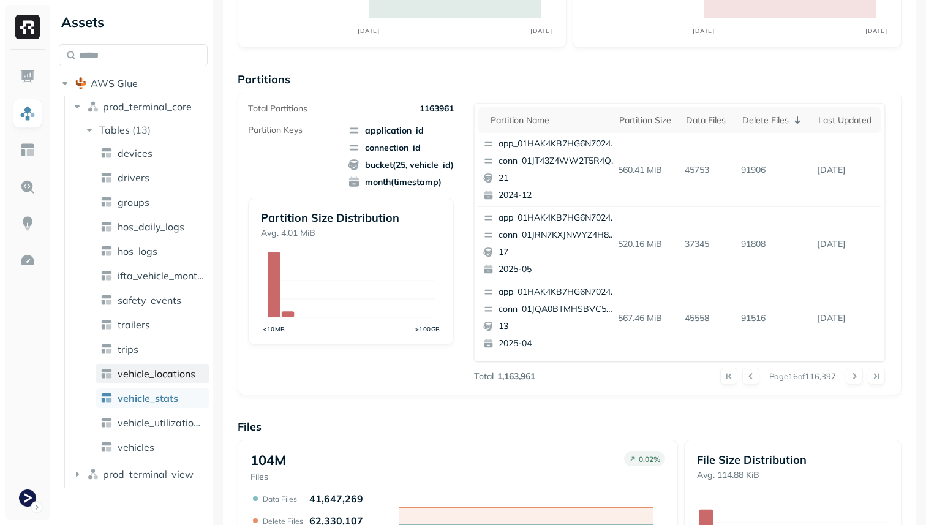
click at [182, 374] on span "vehicle_locations" at bounding box center [157, 373] width 78 height 12
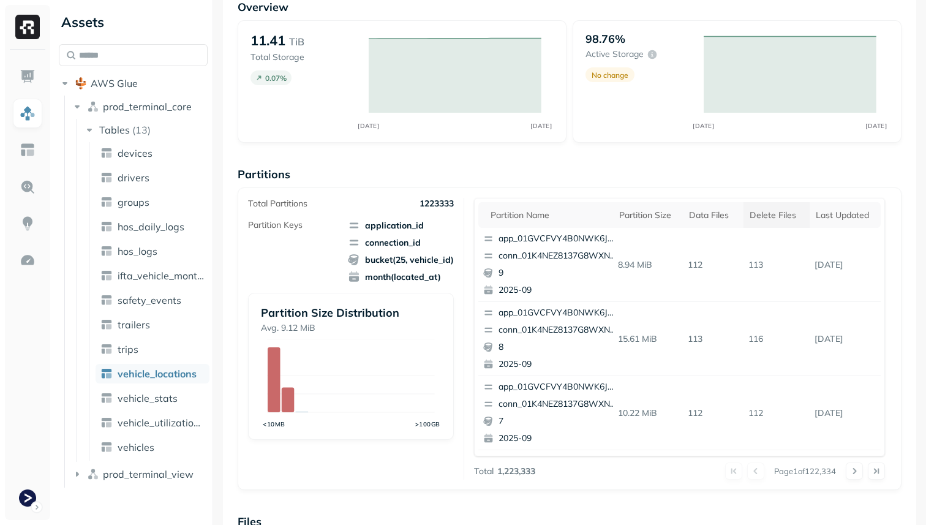
click at [779, 225] on th "Delete Files" at bounding box center [776, 215] width 66 height 26
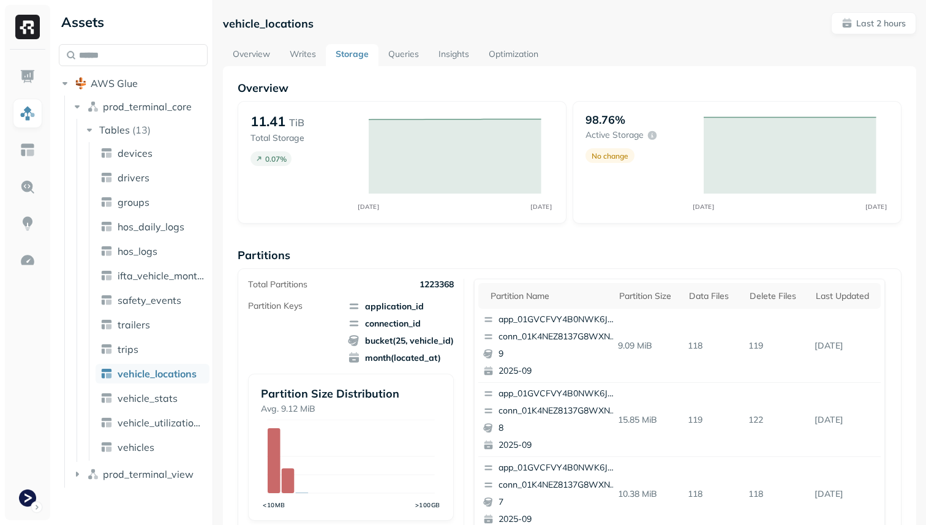
scroll to position [104, 0]
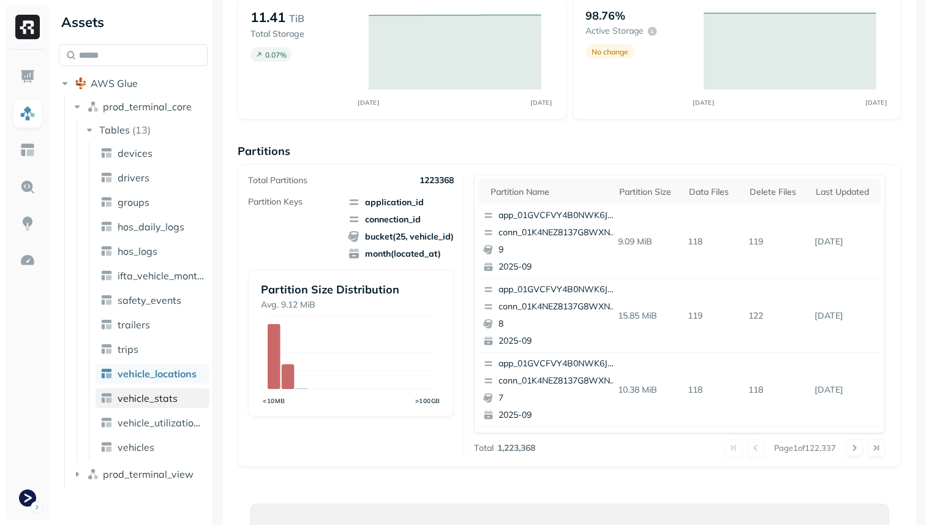
click at [168, 393] on span "vehicle_stats" at bounding box center [148, 398] width 60 height 12
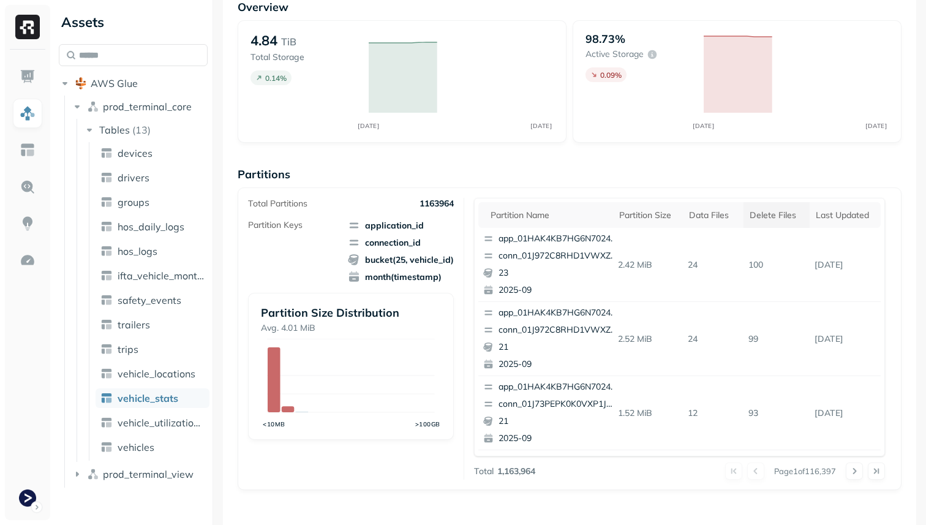
click at [777, 208] on th "Delete Files" at bounding box center [776, 215] width 66 height 26
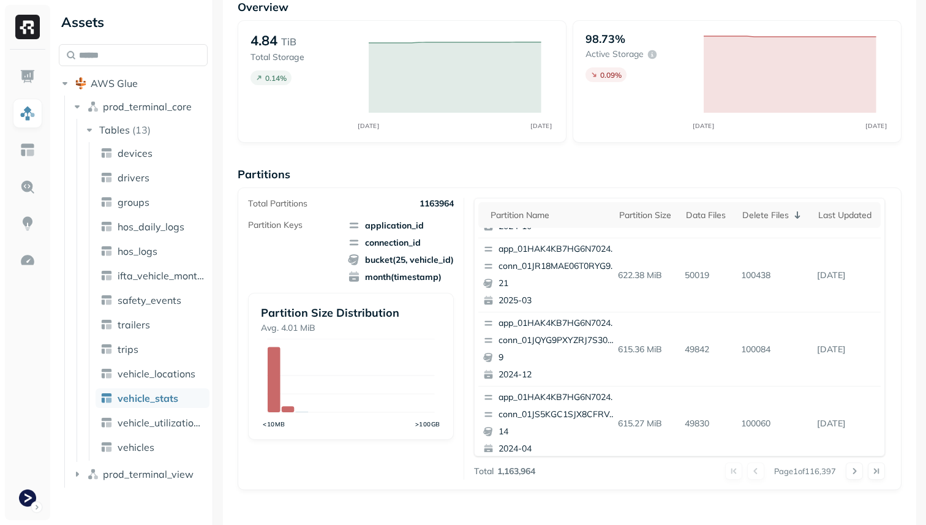
scroll to position [516, 0]
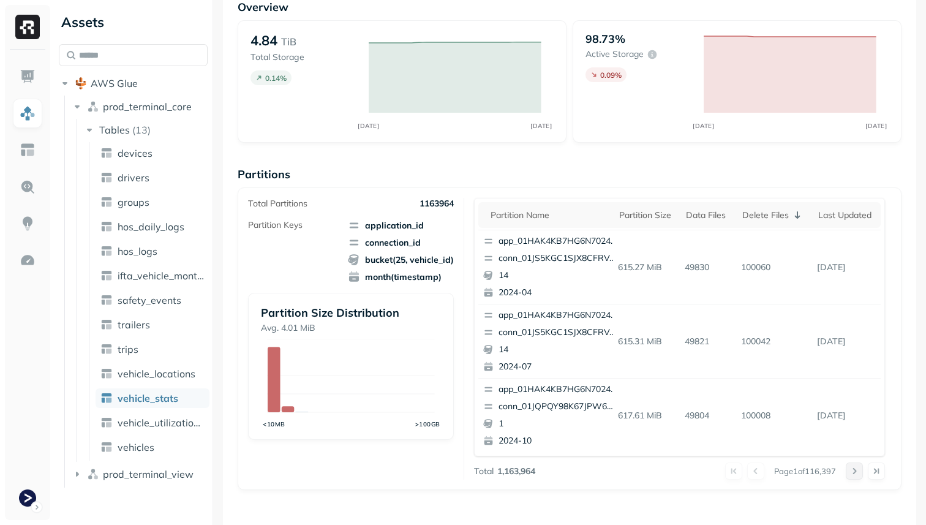
click at [852, 472] on button at bounding box center [854, 470] width 17 height 17
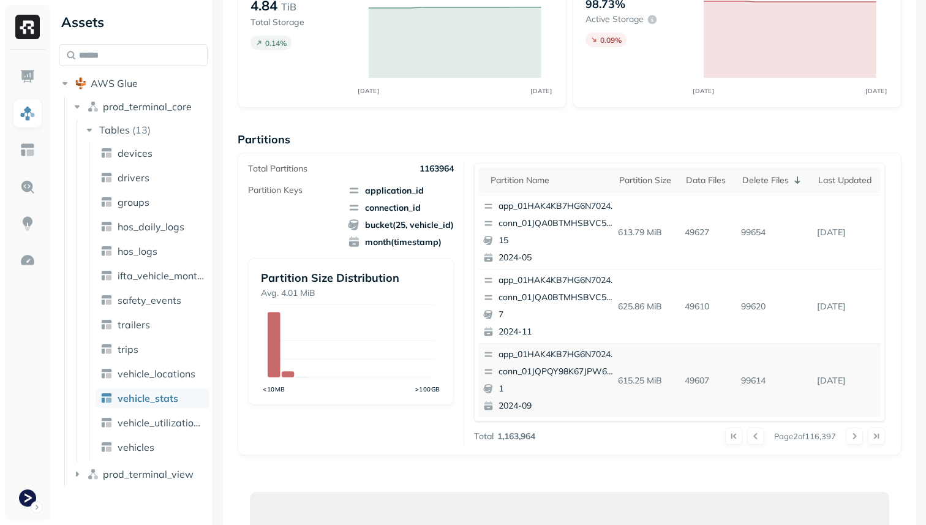
scroll to position [130, 0]
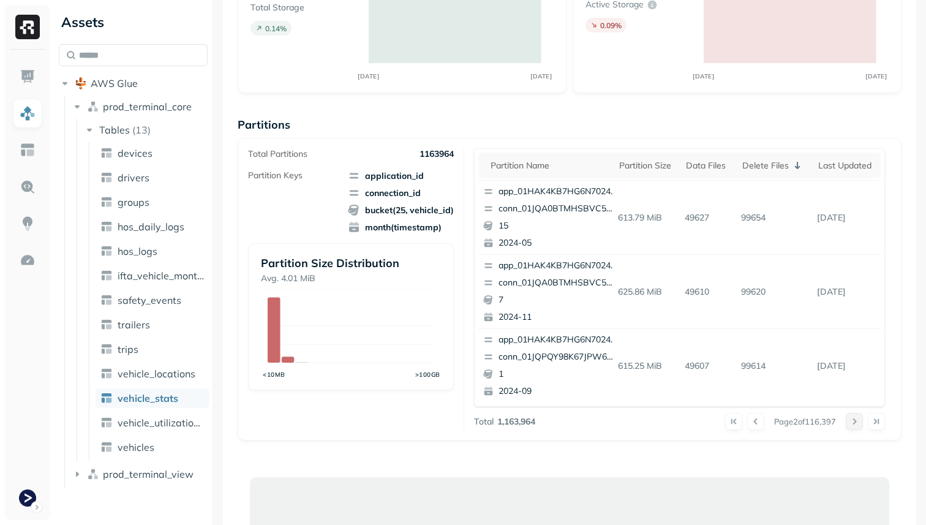
click at [854, 421] on button at bounding box center [854, 421] width 17 height 17
click at [778, 176] on th "Delete Files" at bounding box center [774, 165] width 77 height 26
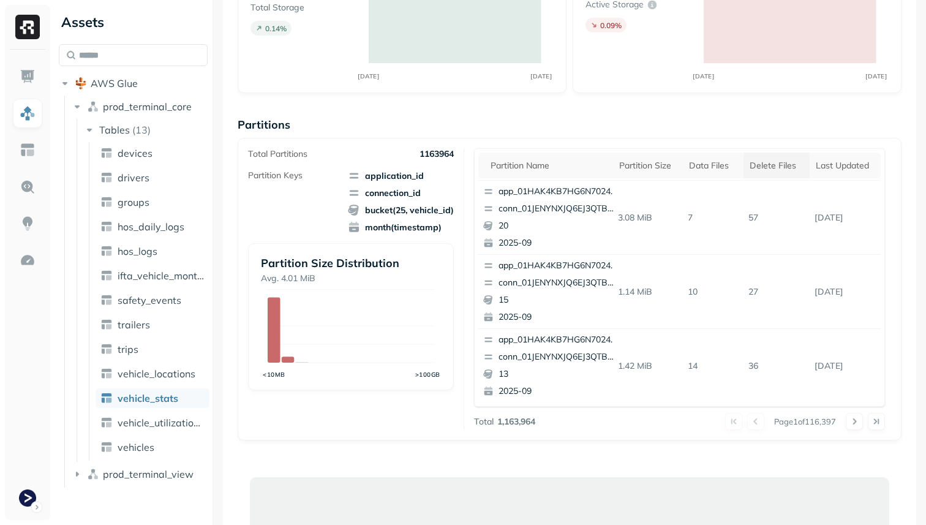
click at [778, 176] on th "Delete Files" at bounding box center [776, 165] width 66 height 26
click at [579, 211] on p "conn_01JS5KGC1SJX8CFRVA6JK8DECE" at bounding box center [557, 209] width 119 height 12
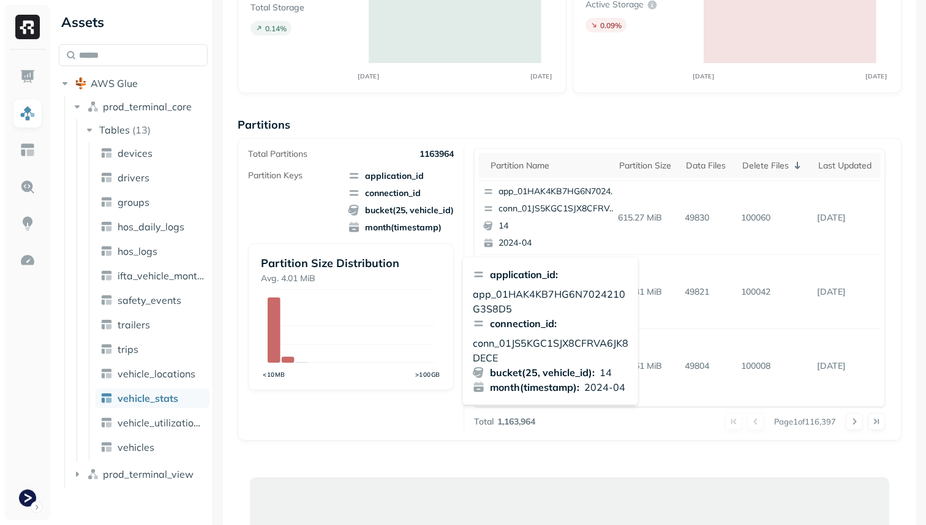
click at [526, 346] on p "conn_01JS5KGC1SJX8CFRVA6JK8DECE" at bounding box center [551, 350] width 156 height 29
copy p "conn_01JS5KGC1SJX8CFRVA6JK8DECE"
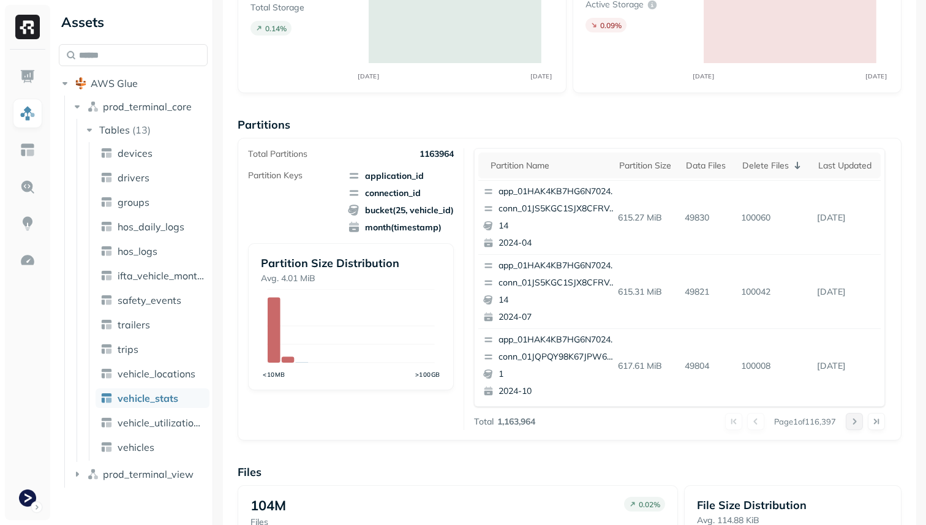
click at [852, 423] on button at bounding box center [854, 421] width 17 height 17
click at [852, 423] on div at bounding box center [865, 421] width 39 height 17
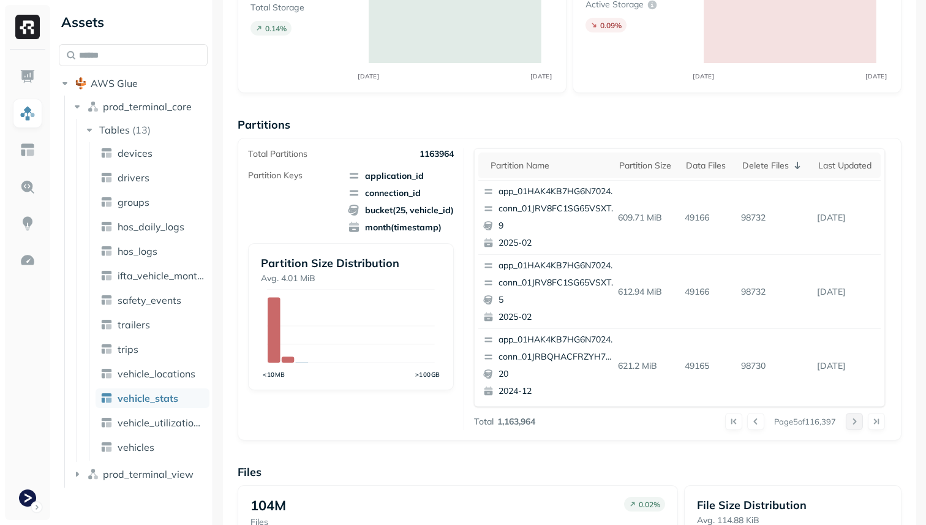
click at [852, 423] on button at bounding box center [854, 421] width 17 height 17
click at [852, 423] on div at bounding box center [865, 421] width 39 height 17
click at [852, 423] on button at bounding box center [854, 421] width 17 height 17
click at [852, 423] on div at bounding box center [865, 421] width 39 height 17
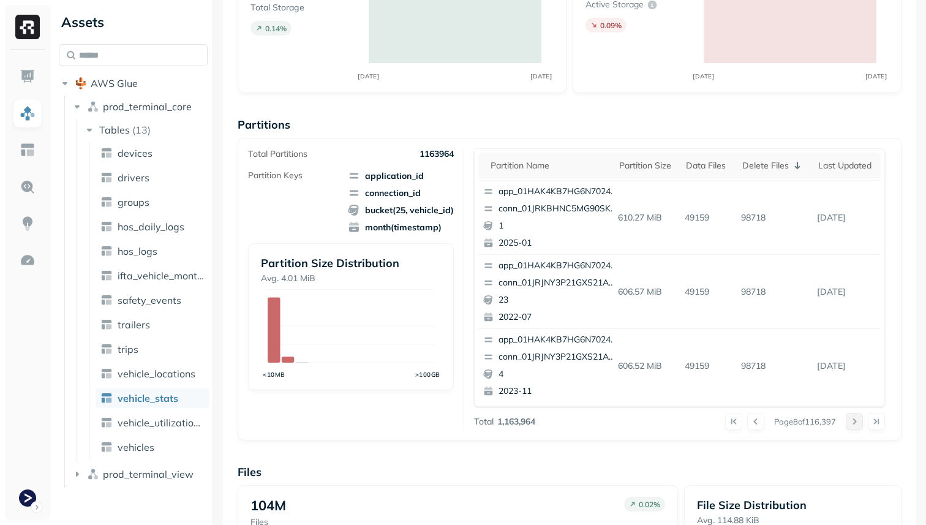
click at [852, 423] on button at bounding box center [854, 421] width 17 height 17
click at [852, 423] on div at bounding box center [865, 421] width 39 height 17
click at [852, 423] on button at bounding box center [854, 421] width 17 height 17
click at [852, 423] on div at bounding box center [865, 421] width 39 height 17
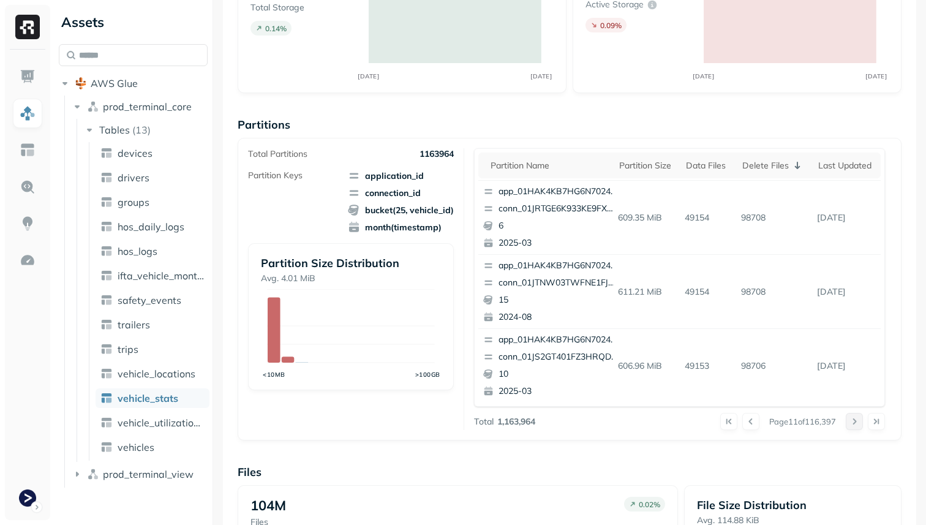
click at [852, 423] on button at bounding box center [854, 421] width 17 height 17
click at [852, 423] on div at bounding box center [865, 421] width 39 height 17
click at [852, 423] on button at bounding box center [854, 421] width 17 height 17
click at [852, 423] on div at bounding box center [865, 421] width 39 height 17
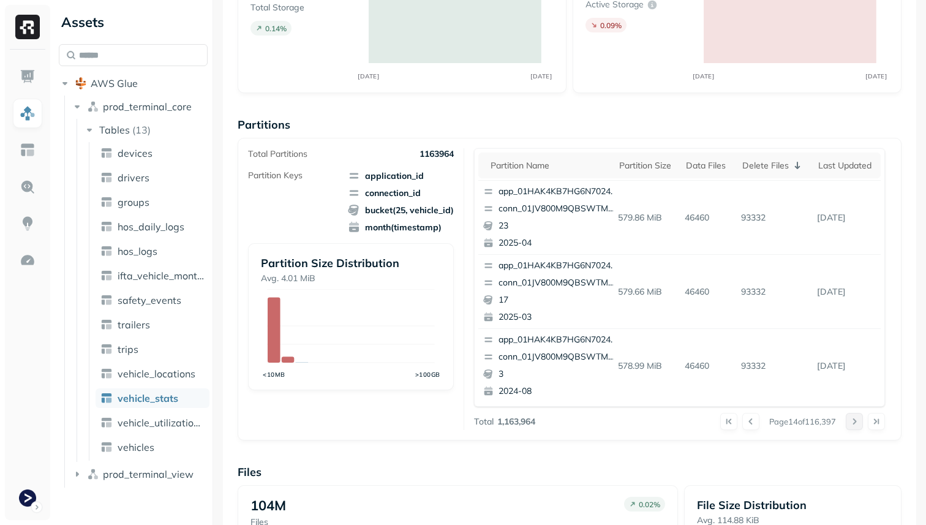
click at [852, 423] on button at bounding box center [854, 421] width 17 height 17
click at [852, 423] on div at bounding box center [865, 421] width 39 height 17
click at [852, 423] on button at bounding box center [854, 421] width 17 height 17
click at [852, 423] on div at bounding box center [865, 421] width 39 height 17
click at [852, 423] on button at bounding box center [854, 421] width 17 height 17
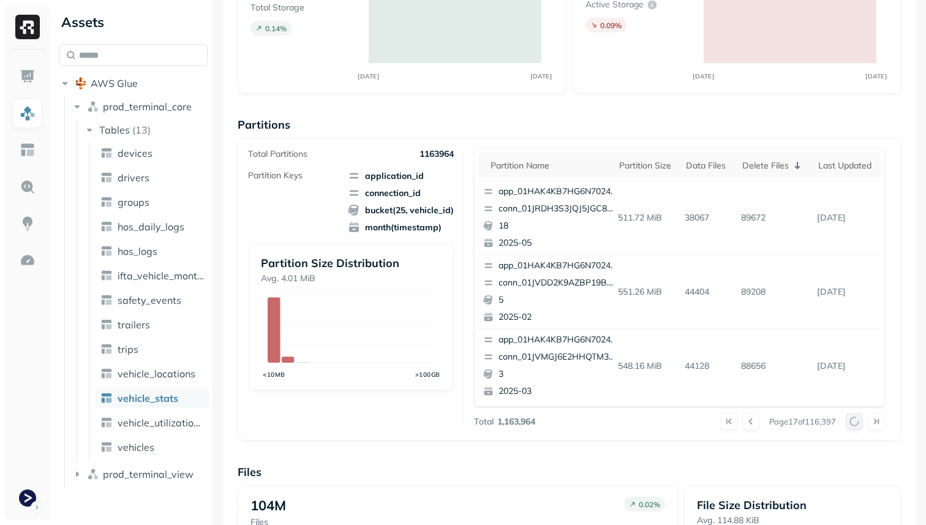
click at [852, 423] on div at bounding box center [865, 421] width 39 height 17
click at [852, 423] on button at bounding box center [854, 421] width 17 height 17
click at [852, 423] on div at bounding box center [865, 421] width 39 height 17
click at [852, 423] on button at bounding box center [854, 421] width 17 height 17
click at [852, 423] on div at bounding box center [865, 421] width 39 height 17
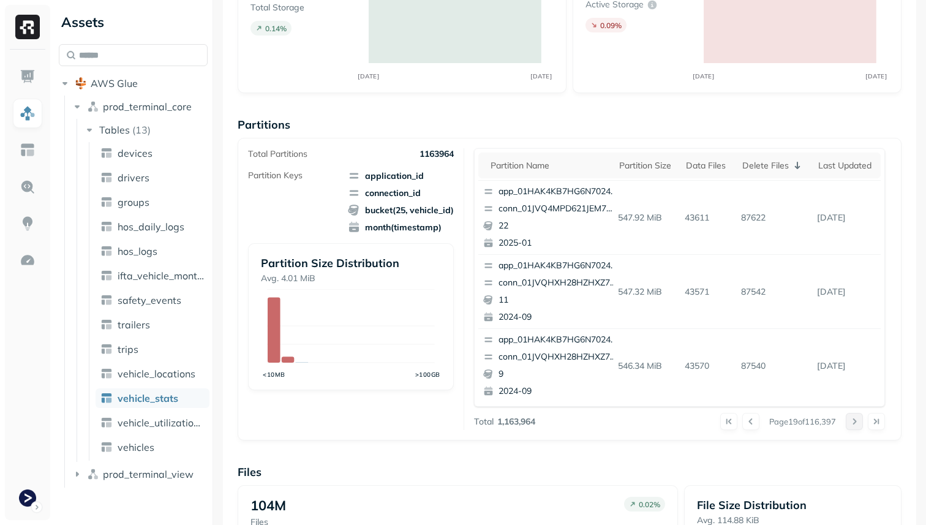
click at [852, 423] on button at bounding box center [854, 421] width 17 height 17
click at [852, 423] on div at bounding box center [865, 421] width 39 height 17
click at [852, 423] on button at bounding box center [854, 421] width 17 height 17
click at [852, 423] on div at bounding box center [865, 421] width 39 height 17
click at [852, 423] on button at bounding box center [854, 421] width 17 height 17
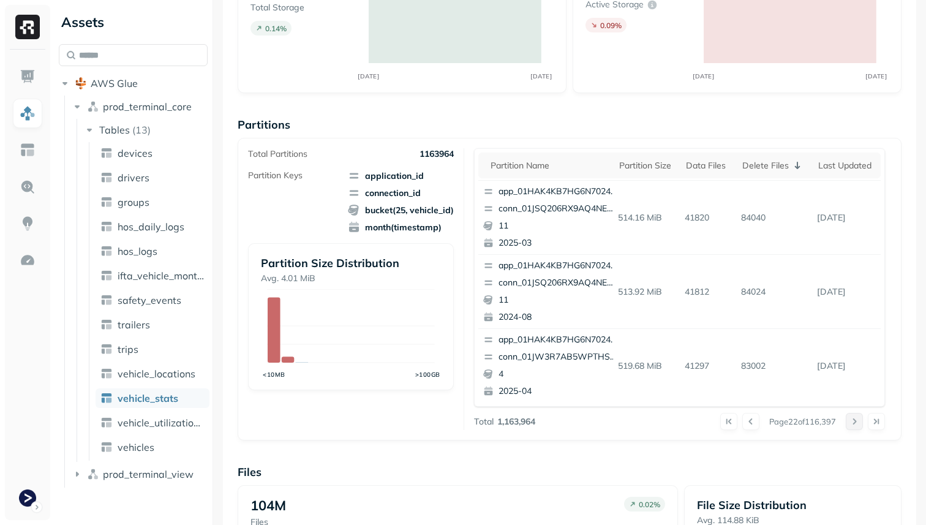
click at [852, 423] on div at bounding box center [865, 421] width 39 height 17
click at [852, 423] on button at bounding box center [854, 421] width 17 height 17
click at [852, 423] on div at bounding box center [865, 421] width 39 height 17
click at [852, 423] on button at bounding box center [854, 421] width 17 height 17
click at [852, 423] on div at bounding box center [865, 421] width 39 height 17
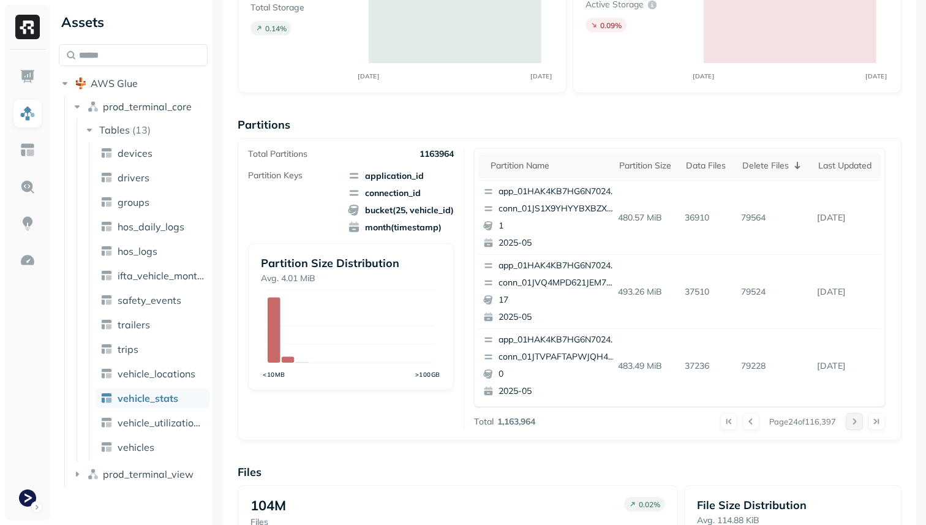
click at [852, 423] on button at bounding box center [854, 421] width 17 height 17
click at [852, 423] on div at bounding box center [865, 421] width 39 height 17
click at [852, 423] on button at bounding box center [854, 421] width 17 height 17
click at [852, 423] on div at bounding box center [865, 421] width 39 height 17
click at [852, 423] on button at bounding box center [854, 421] width 17 height 17
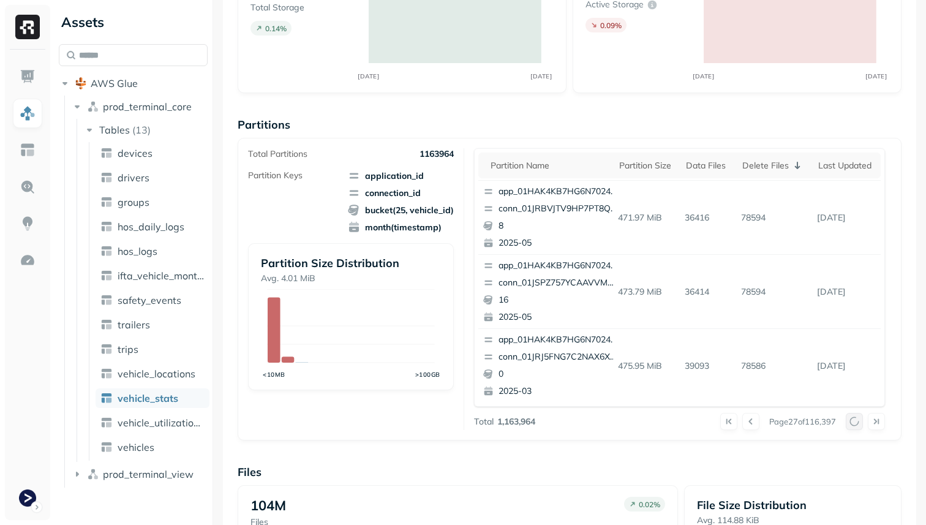
click at [852, 423] on div at bounding box center [865, 421] width 39 height 17
click at [852, 423] on button at bounding box center [854, 421] width 17 height 17
click at [852, 423] on div at bounding box center [865, 421] width 39 height 17
click at [852, 423] on button at bounding box center [854, 421] width 17 height 17
click at [852, 423] on div at bounding box center [865, 421] width 39 height 17
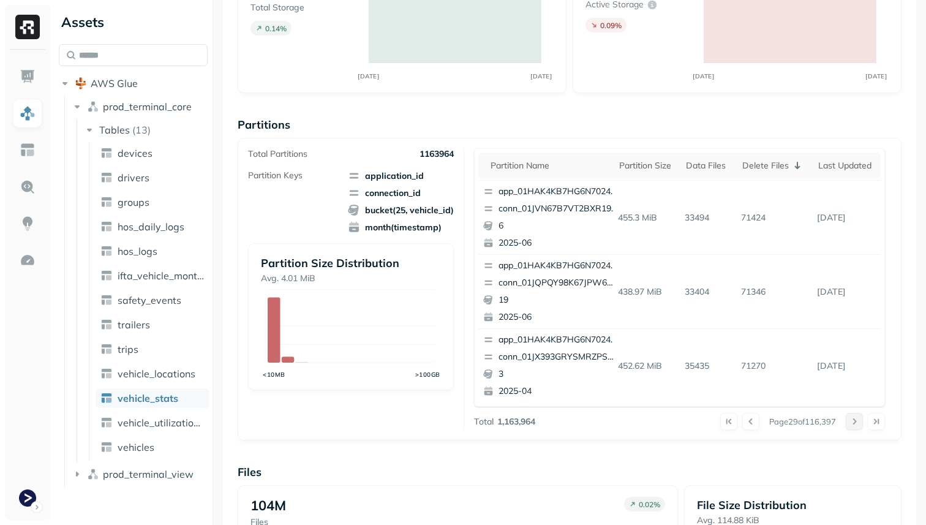
click at [852, 423] on button at bounding box center [854, 421] width 17 height 17
click at [852, 423] on div at bounding box center [865, 421] width 39 height 17
click at [852, 423] on button at bounding box center [854, 421] width 17 height 17
click at [852, 423] on div at bounding box center [865, 421] width 39 height 17
click at [852, 423] on button at bounding box center [854, 421] width 17 height 17
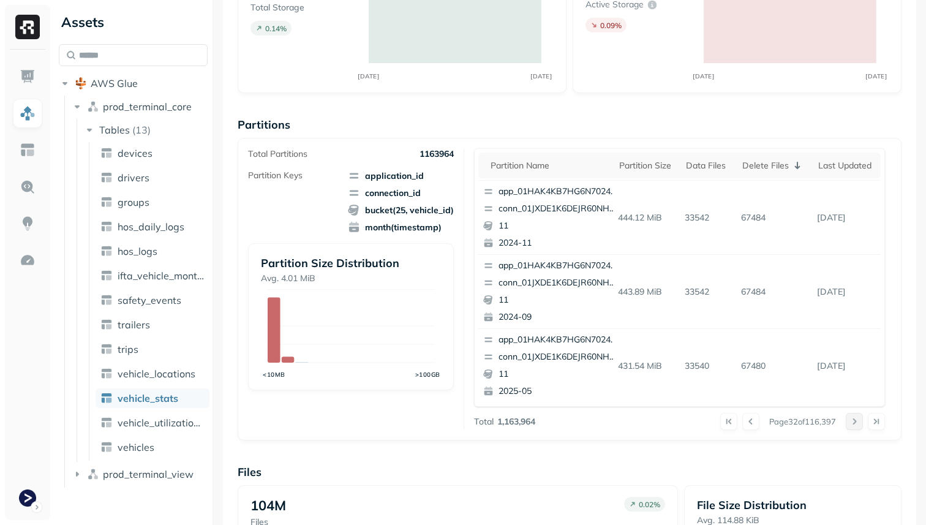
click at [852, 423] on div at bounding box center [865, 421] width 39 height 17
click at [852, 423] on button at bounding box center [854, 421] width 17 height 17
click at [852, 423] on div at bounding box center [865, 421] width 39 height 17
click at [852, 423] on button at bounding box center [854, 421] width 17 height 17
click at [852, 423] on div at bounding box center [865, 421] width 39 height 17
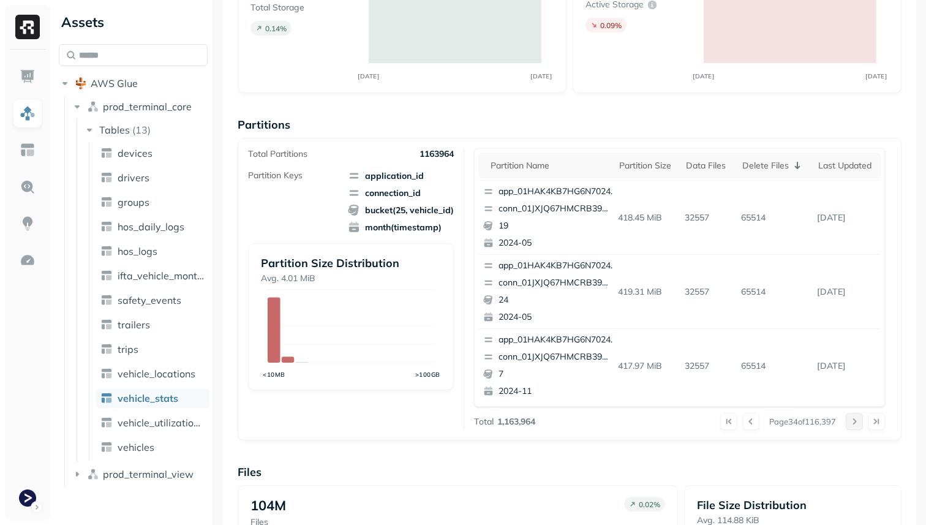
click at [852, 423] on button at bounding box center [854, 421] width 17 height 17
click at [852, 423] on div at bounding box center [865, 421] width 39 height 17
click at [852, 423] on button at bounding box center [854, 421] width 17 height 17
click at [852, 423] on div at bounding box center [865, 421] width 39 height 17
click at [852, 423] on button at bounding box center [854, 421] width 17 height 17
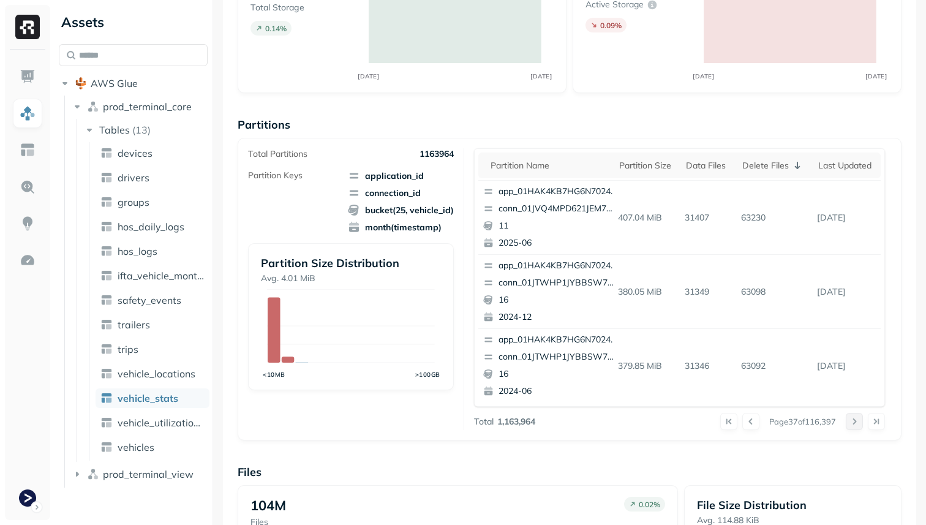
click at [852, 423] on div at bounding box center [865, 421] width 39 height 17
click at [852, 423] on button at bounding box center [854, 421] width 17 height 17
click at [852, 423] on div at bounding box center [865, 421] width 39 height 17
click at [852, 423] on button at bounding box center [854, 421] width 17 height 17
click at [852, 423] on div at bounding box center [865, 421] width 39 height 17
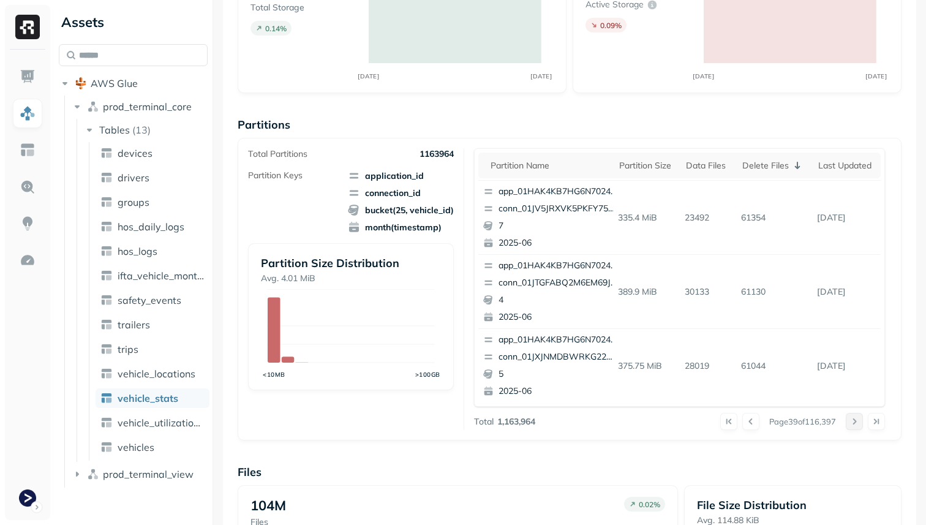
click at [852, 423] on button at bounding box center [854, 421] width 17 height 17
click at [852, 423] on div at bounding box center [865, 421] width 39 height 17
click at [852, 423] on button at bounding box center [854, 421] width 17 height 17
click at [852, 423] on div at bounding box center [865, 421] width 39 height 17
click at [852, 423] on button at bounding box center [854, 421] width 17 height 17
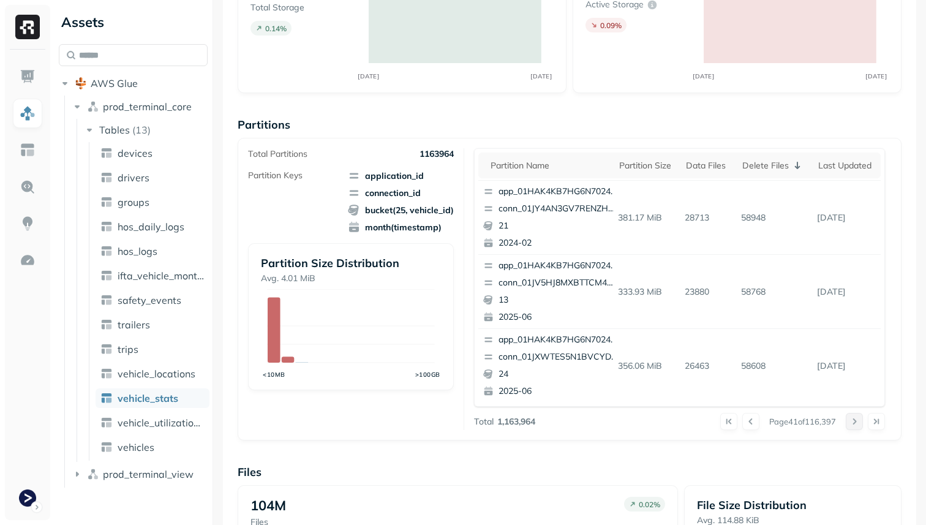
click at [852, 423] on div at bounding box center [865, 421] width 39 height 17
click at [852, 423] on button at bounding box center [854, 421] width 17 height 17
click at [852, 423] on div at bounding box center [865, 421] width 39 height 17
click at [852, 423] on button at bounding box center [854, 421] width 17 height 17
click at [852, 423] on div at bounding box center [865, 421] width 39 height 17
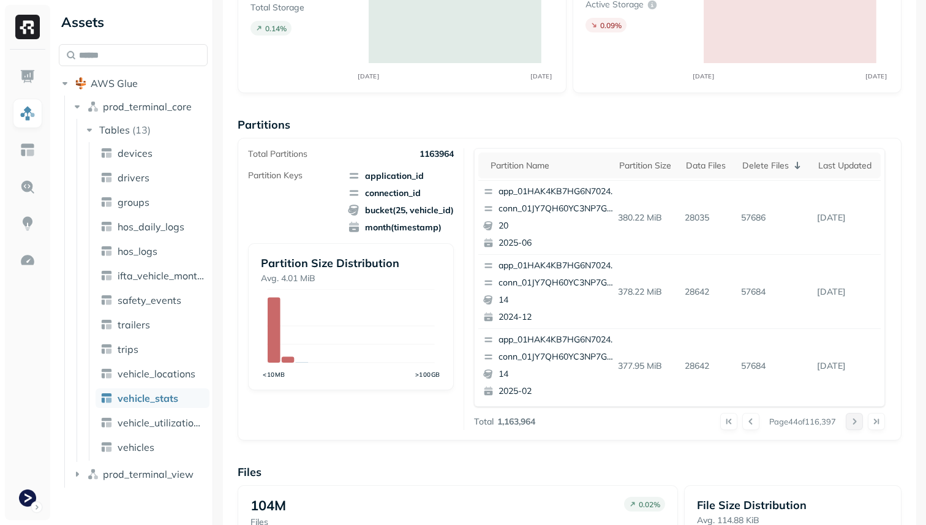
click at [852, 423] on button at bounding box center [854, 421] width 17 height 17
click at [852, 423] on div at bounding box center [865, 421] width 39 height 17
click at [852, 423] on button at bounding box center [854, 421] width 17 height 17
click at [852, 423] on div at bounding box center [865, 421] width 39 height 17
click at [852, 423] on button at bounding box center [854, 421] width 17 height 17
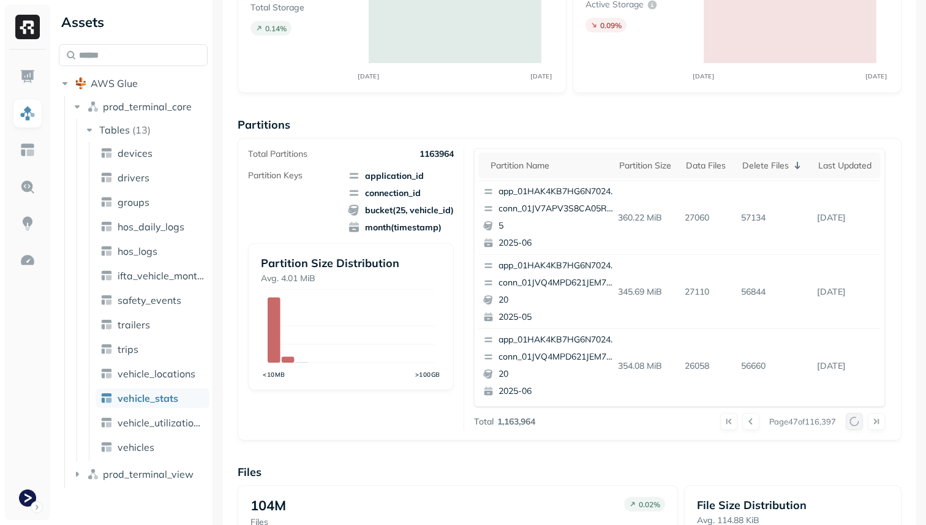
click at [852, 423] on div at bounding box center [865, 421] width 39 height 17
click at [852, 423] on button at bounding box center [854, 421] width 17 height 17
click at [852, 423] on div at bounding box center [865, 421] width 39 height 17
click at [852, 423] on button at bounding box center [854, 421] width 17 height 17
click at [852, 423] on div at bounding box center [865, 421] width 39 height 17
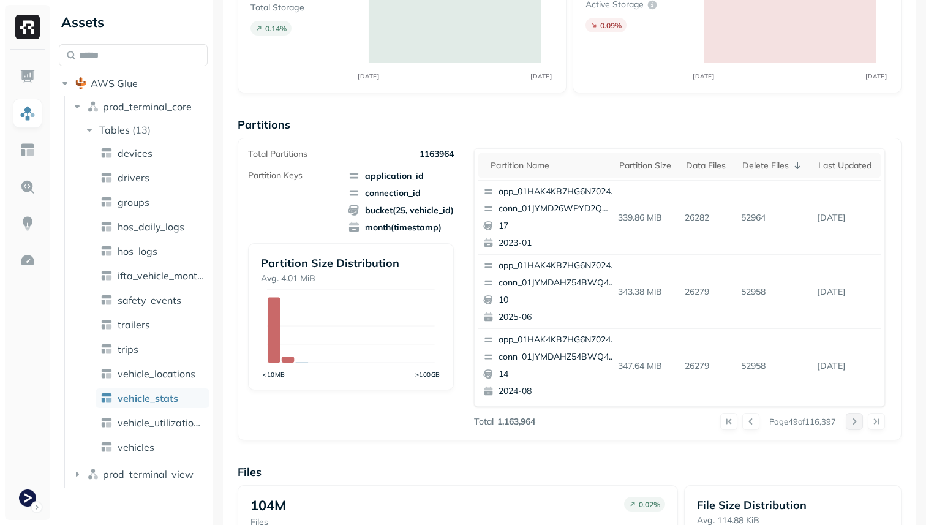
click at [852, 423] on button at bounding box center [854, 421] width 17 height 17
click at [852, 423] on div at bounding box center [865, 421] width 39 height 17
click at [852, 423] on button at bounding box center [854, 421] width 17 height 17
click at [852, 423] on div at bounding box center [865, 421] width 39 height 17
click at [852, 423] on button at bounding box center [854, 421] width 17 height 17
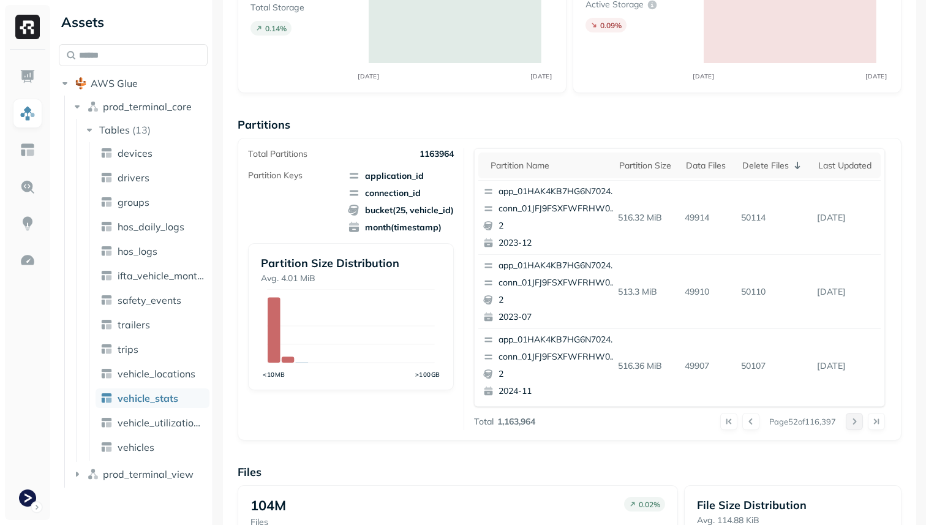
click at [852, 423] on div at bounding box center [865, 421] width 39 height 17
click at [852, 423] on button at bounding box center [854, 421] width 17 height 17
click at [852, 423] on div at bounding box center [865, 421] width 39 height 17
click at [852, 423] on button at bounding box center [854, 421] width 17 height 17
click at [852, 423] on div at bounding box center [865, 421] width 39 height 17
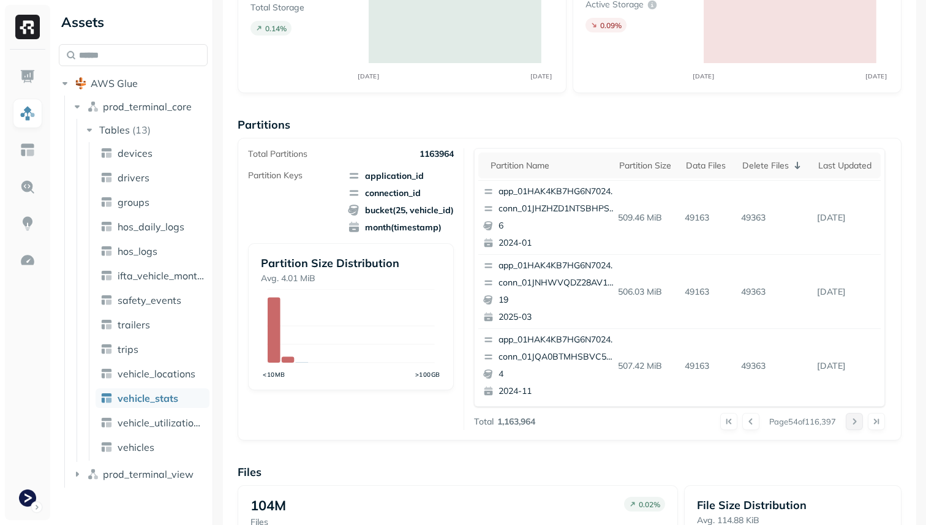
click at [852, 423] on button at bounding box center [854, 421] width 17 height 17
click at [852, 423] on div at bounding box center [865, 421] width 39 height 17
click at [852, 423] on button at bounding box center [854, 421] width 17 height 17
click at [852, 423] on div at bounding box center [865, 421] width 39 height 17
click at [852, 423] on button at bounding box center [854, 421] width 17 height 17
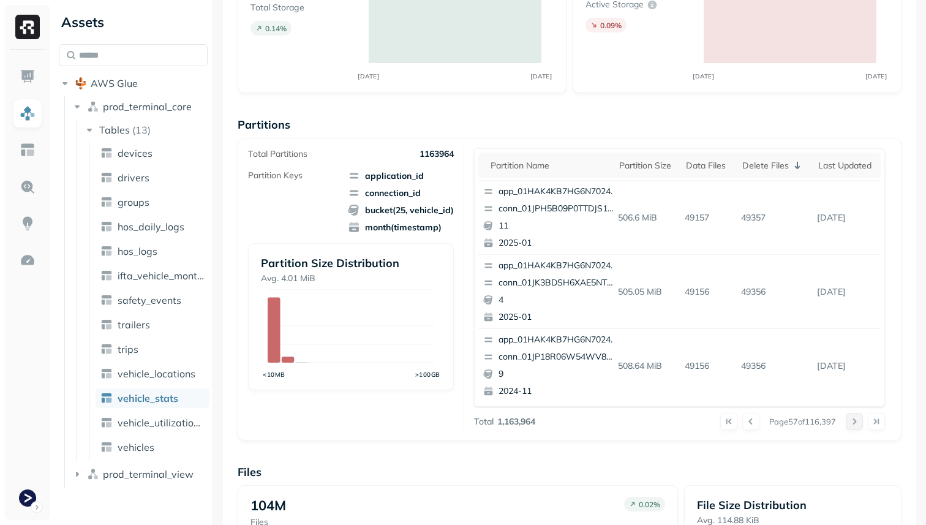
click at [852, 423] on div at bounding box center [865, 421] width 39 height 17
click at [852, 423] on button at bounding box center [854, 421] width 17 height 17
click at [852, 423] on div at bounding box center [865, 421] width 39 height 17
click at [852, 423] on button at bounding box center [854, 421] width 17 height 17
click at [852, 423] on div at bounding box center [865, 421] width 39 height 17
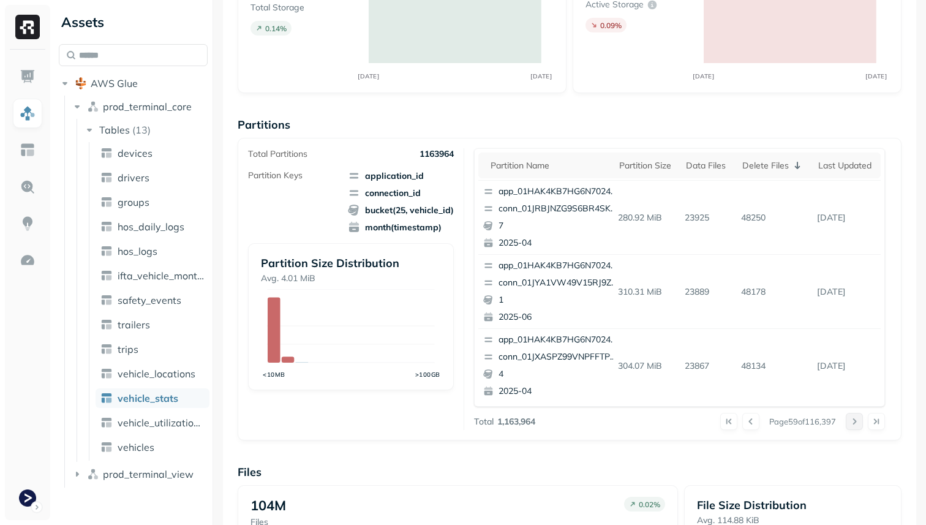
click at [852, 423] on button at bounding box center [854, 421] width 17 height 17
click at [852, 423] on div at bounding box center [865, 421] width 39 height 17
click at [852, 423] on button at bounding box center [854, 421] width 17 height 17
click at [852, 423] on div at bounding box center [865, 421] width 39 height 17
click at [852, 423] on button at bounding box center [854, 421] width 17 height 17
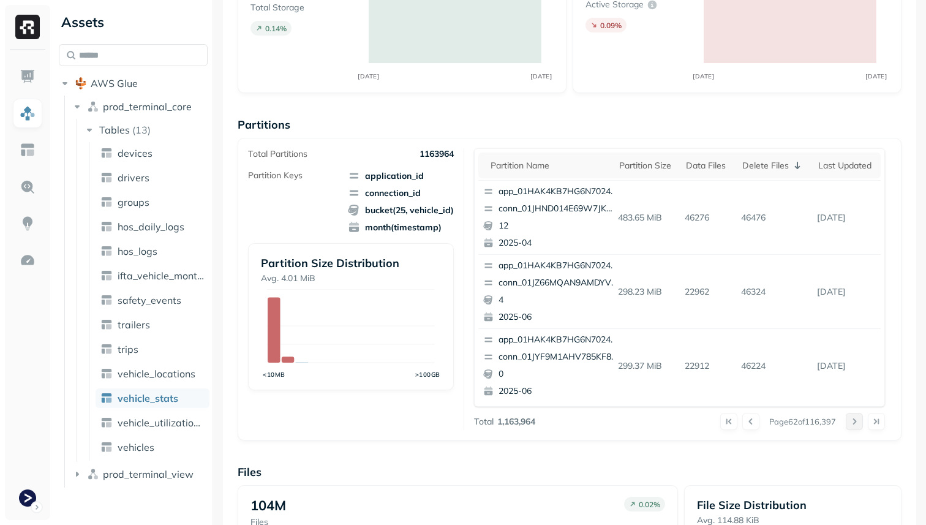
click at [852, 423] on div at bounding box center [865, 421] width 39 height 17
click at [852, 423] on button at bounding box center [854, 421] width 17 height 17
click at [852, 423] on div at bounding box center [865, 421] width 39 height 17
click at [852, 423] on button at bounding box center [854, 421] width 17 height 17
click at [852, 423] on div at bounding box center [865, 421] width 39 height 17
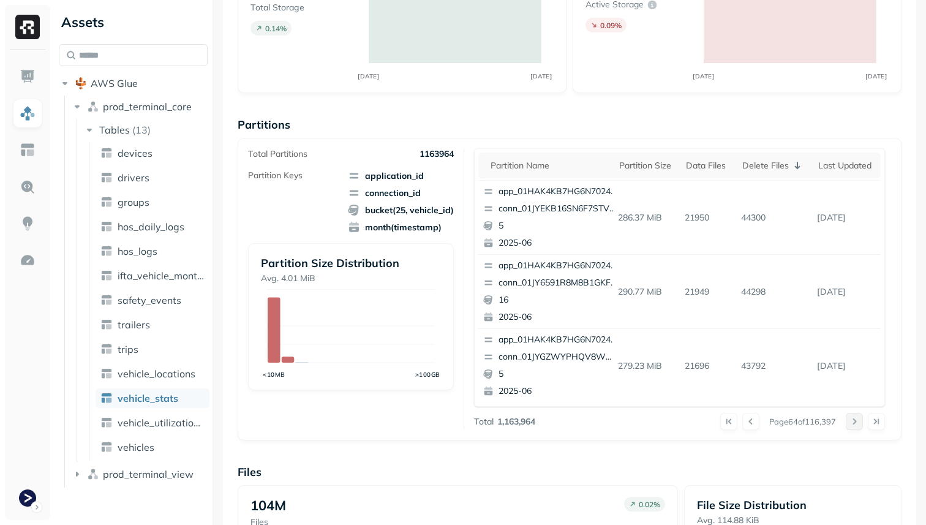
click at [852, 423] on button at bounding box center [854, 421] width 17 height 17
click at [852, 423] on div at bounding box center [865, 421] width 39 height 17
click at [852, 423] on button at bounding box center [854, 421] width 17 height 17
click at [852, 423] on div at bounding box center [865, 421] width 39 height 17
click at [852, 423] on button at bounding box center [854, 421] width 17 height 17
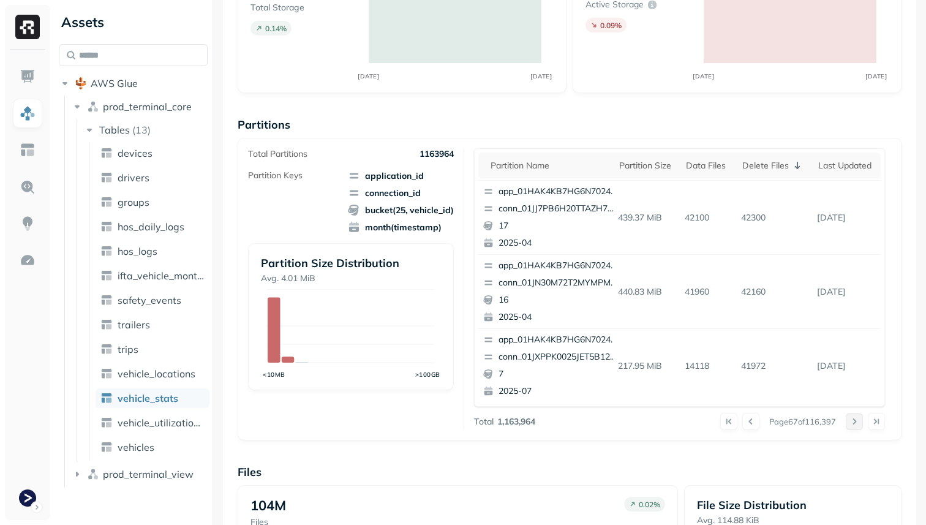
click at [852, 423] on div at bounding box center [865, 421] width 39 height 17
click at [852, 423] on button at bounding box center [854, 421] width 17 height 17
click at [852, 423] on div at bounding box center [865, 421] width 39 height 17
click at [852, 423] on button at bounding box center [854, 421] width 17 height 17
click at [852, 423] on div at bounding box center [865, 421] width 39 height 17
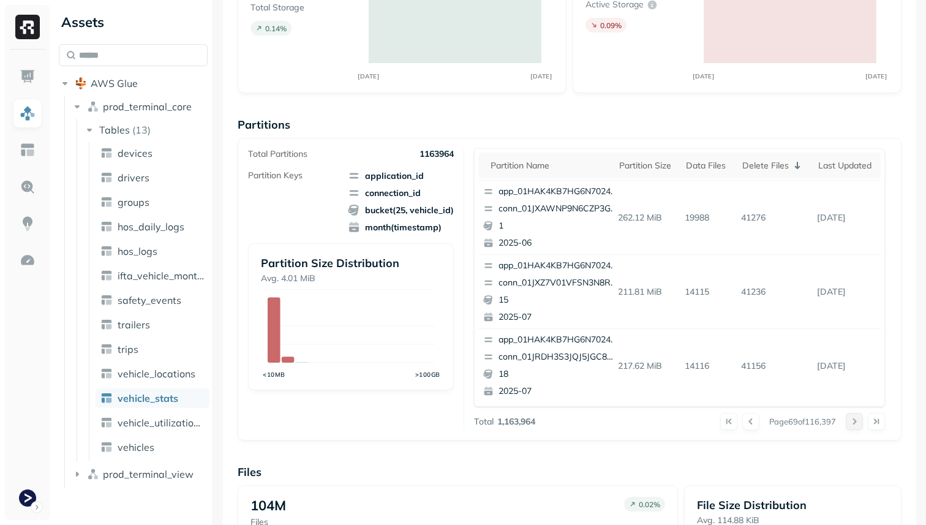
click at [852, 423] on button at bounding box center [854, 421] width 17 height 17
click at [852, 423] on div at bounding box center [865, 421] width 39 height 17
click at [852, 423] on button at bounding box center [854, 421] width 17 height 17
click at [852, 423] on div at bounding box center [865, 421] width 39 height 17
click at [852, 423] on button at bounding box center [854, 421] width 17 height 17
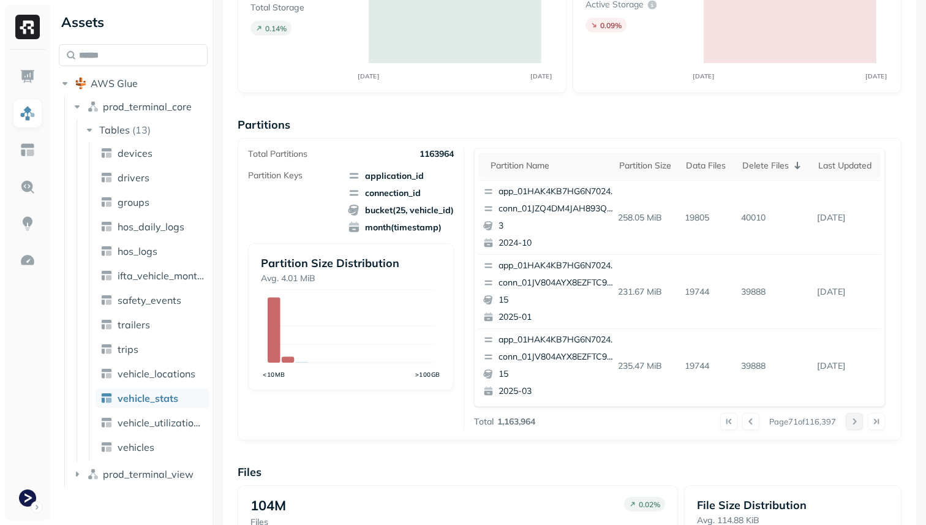
click at [852, 423] on div at bounding box center [865, 421] width 39 height 17
click at [852, 423] on button at bounding box center [854, 421] width 17 height 17
click at [852, 423] on div at bounding box center [865, 421] width 39 height 17
click at [852, 423] on button at bounding box center [854, 421] width 17 height 17
click at [852, 423] on div at bounding box center [865, 421] width 39 height 17
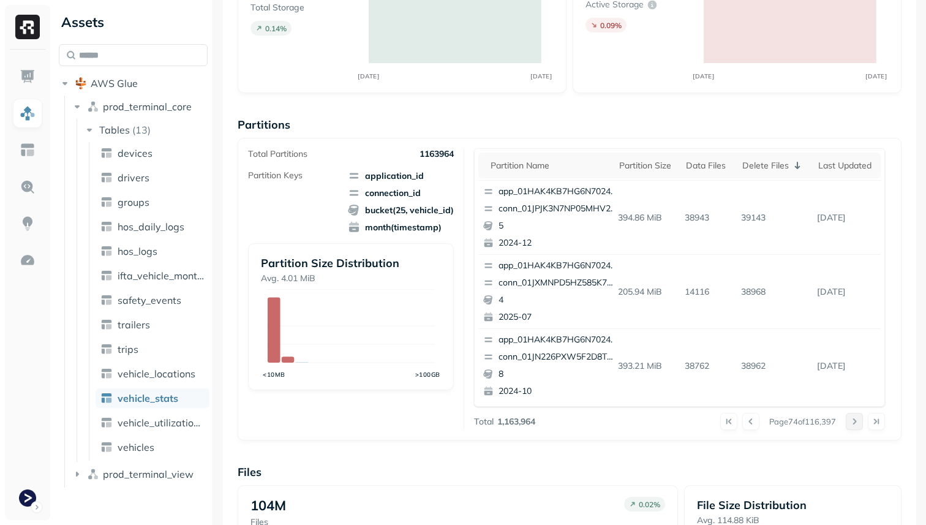
click at [852, 423] on button at bounding box center [854, 421] width 17 height 17
click at [852, 423] on div at bounding box center [865, 421] width 39 height 17
click at [852, 423] on button at bounding box center [854, 421] width 17 height 17
click at [852, 423] on div at bounding box center [865, 421] width 39 height 17
click at [852, 423] on button at bounding box center [854, 421] width 17 height 17
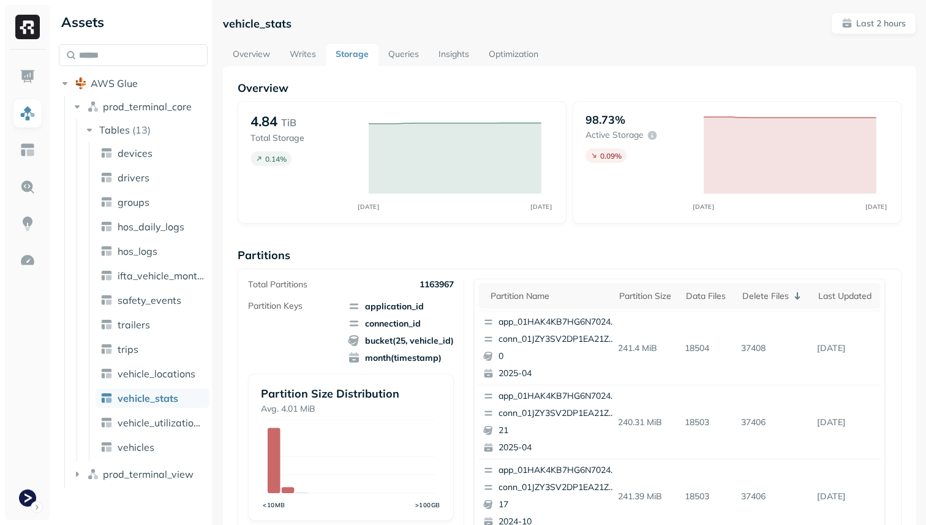
scroll to position [175, 0]
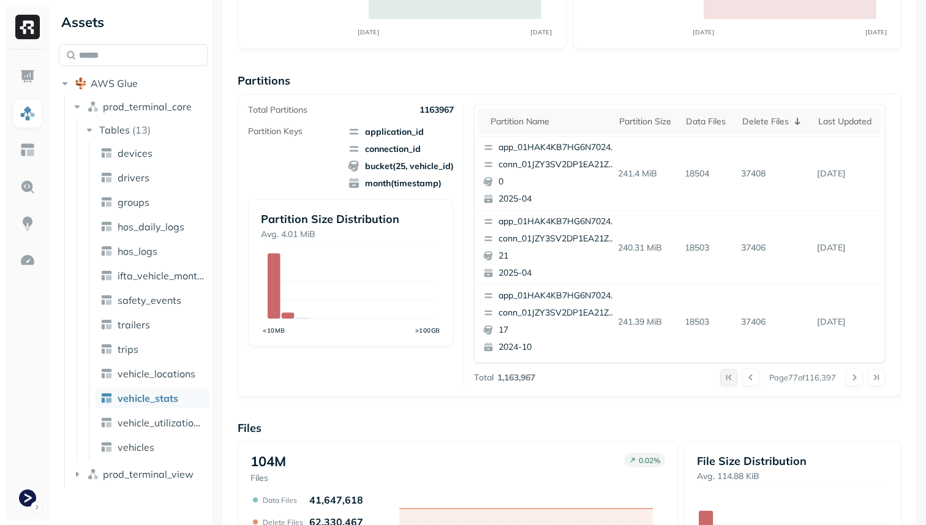
click at [726, 374] on button at bounding box center [728, 377] width 17 height 17
click at [770, 121] on div "Delete Files" at bounding box center [774, 121] width 64 height 15
click at [770, 121] on div "Delete Files" at bounding box center [777, 122] width 54 height 12
click at [175, 371] on span "vehicle_locations" at bounding box center [157, 373] width 78 height 12
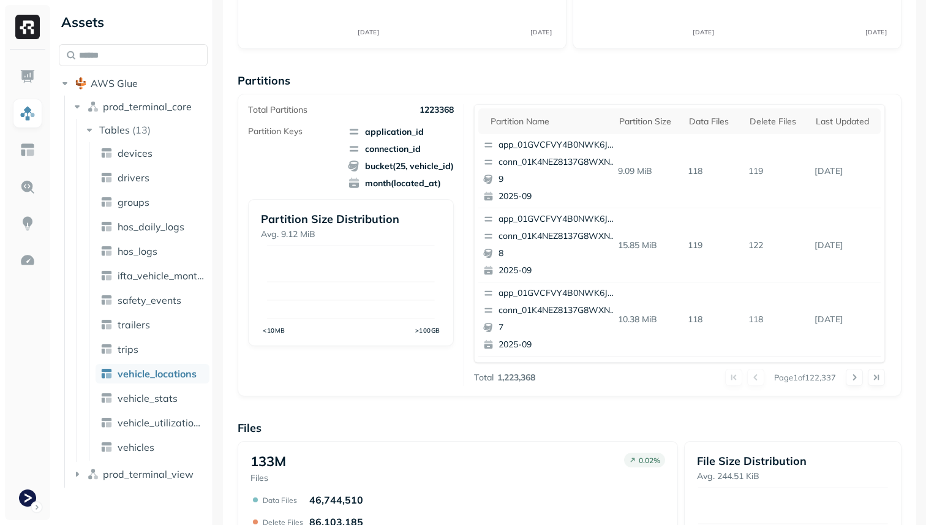
scroll to position [81, 0]
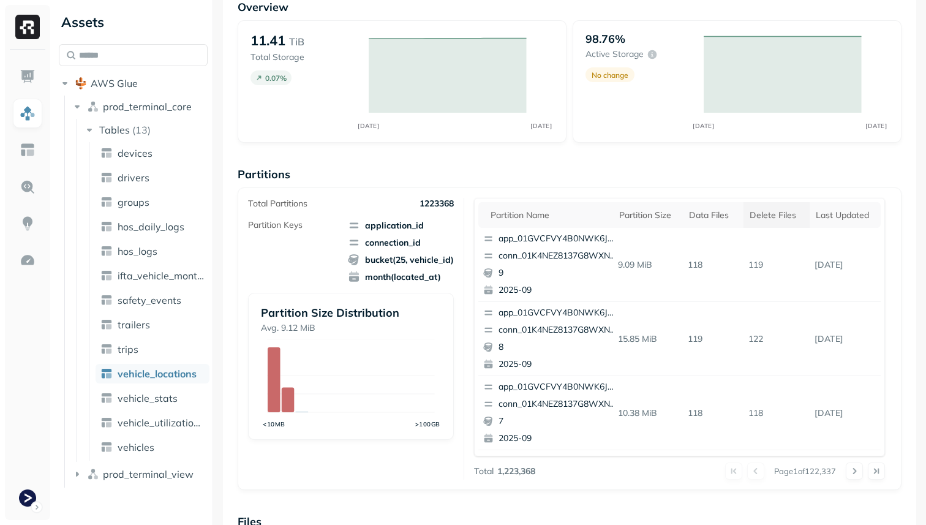
click at [781, 210] on div "Delete Files" at bounding box center [777, 215] width 54 height 12
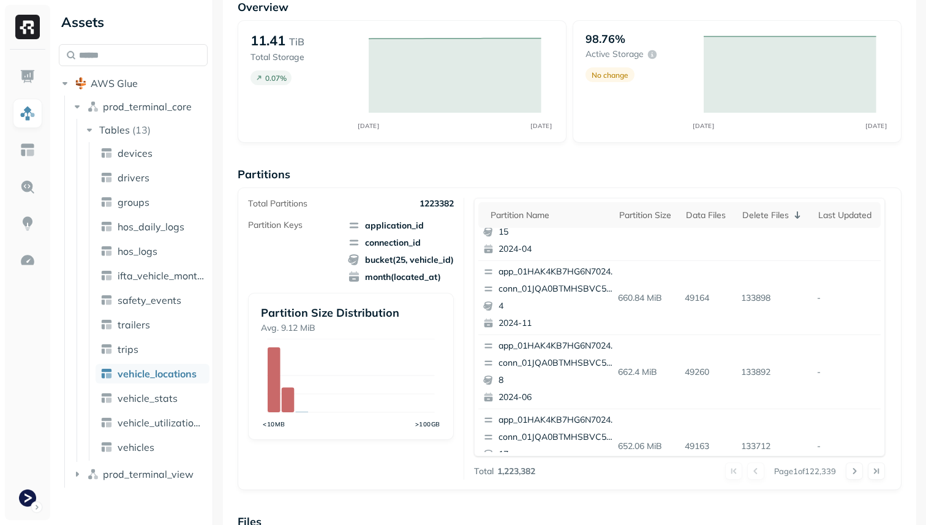
scroll to position [516, 0]
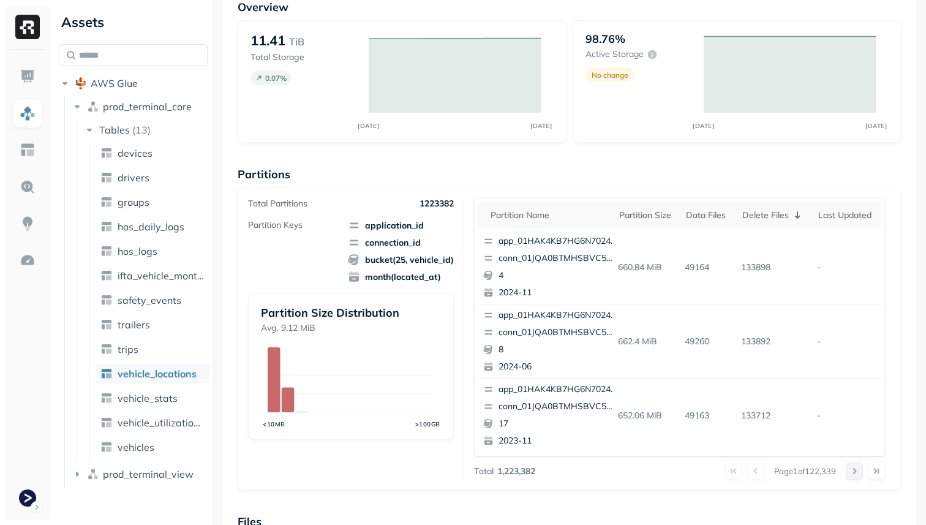
click at [847, 464] on button at bounding box center [854, 470] width 17 height 17
click at [145, 404] on span "vehicle_stats" at bounding box center [148, 398] width 60 height 12
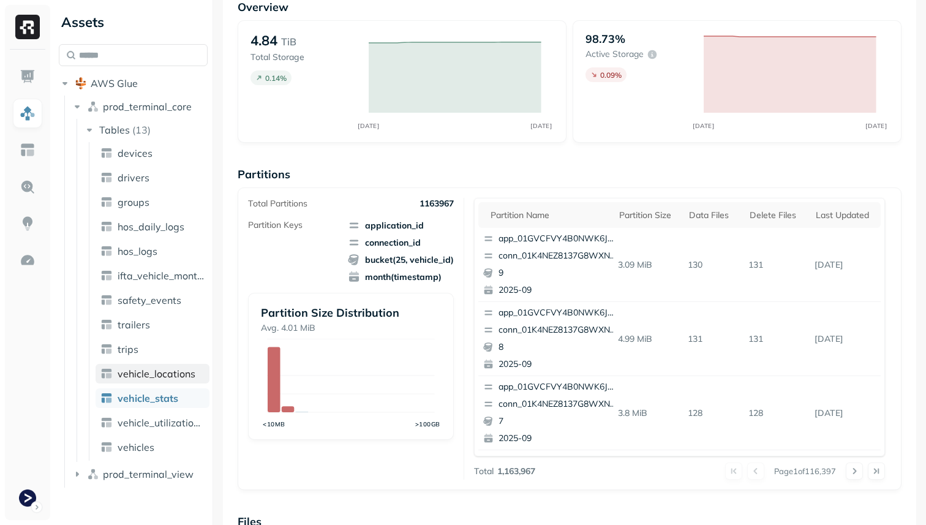
click at [148, 374] on span "vehicle_locations" at bounding box center [157, 373] width 78 height 12
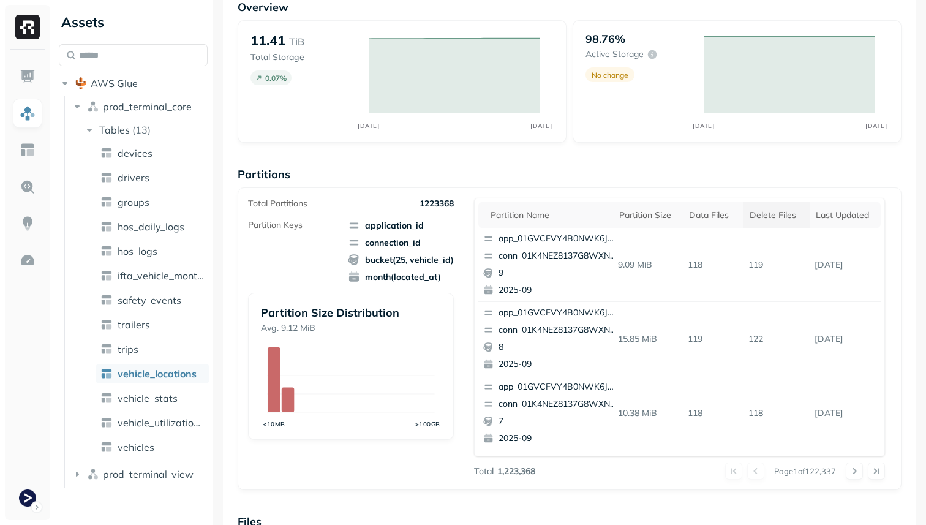
click at [791, 215] on div "Delete Files" at bounding box center [777, 215] width 54 height 12
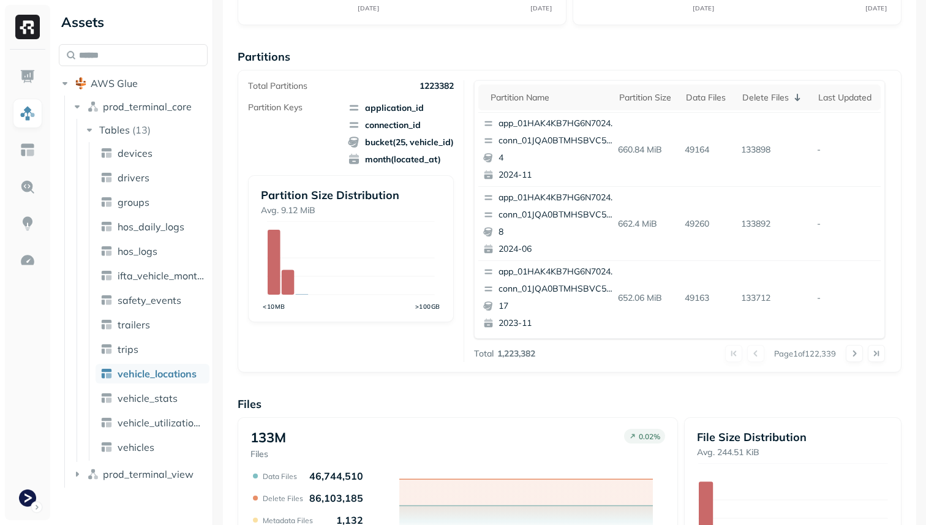
scroll to position [203, 0]
